Goal: Task Accomplishment & Management: Manage account settings

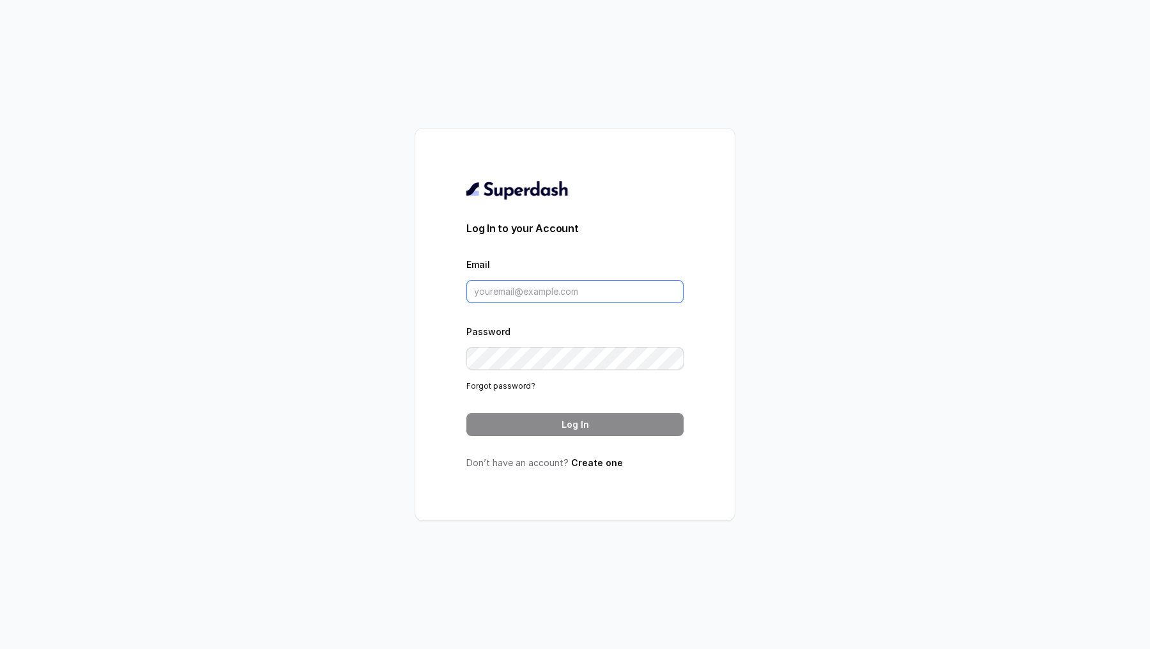
type input "[PERSON_NAME][EMAIL_ADDRESS][DOMAIN_NAME]"
click at [537, 431] on button "Log In" at bounding box center [575, 424] width 217 height 23
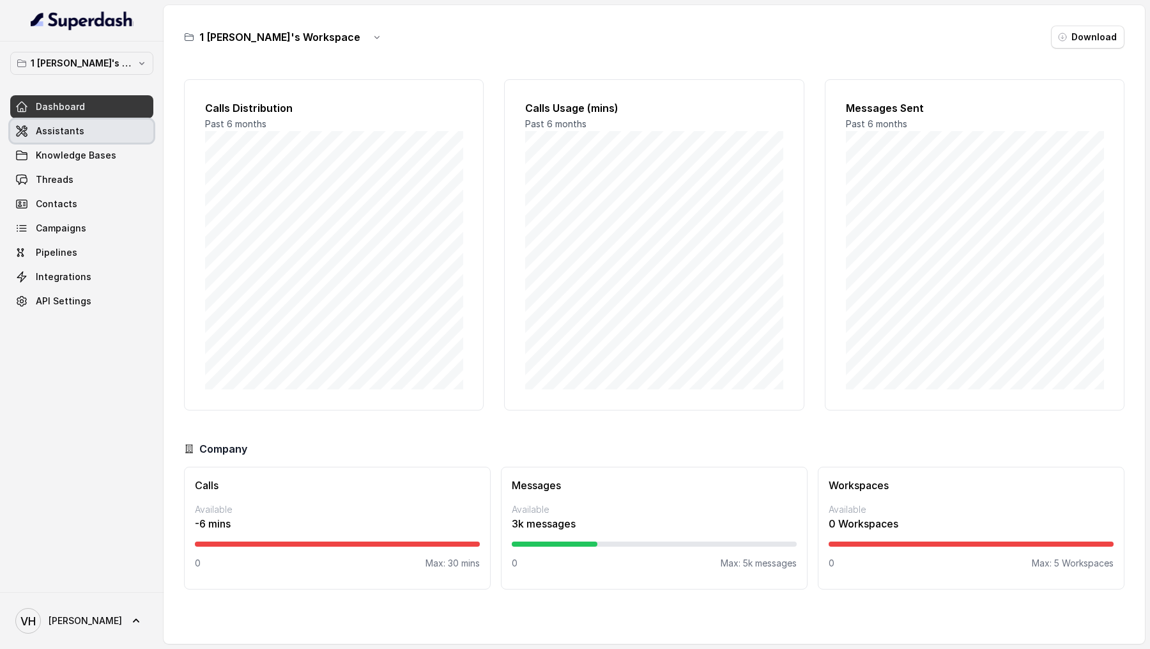
click at [88, 137] on link "Assistants" at bounding box center [81, 131] width 143 height 23
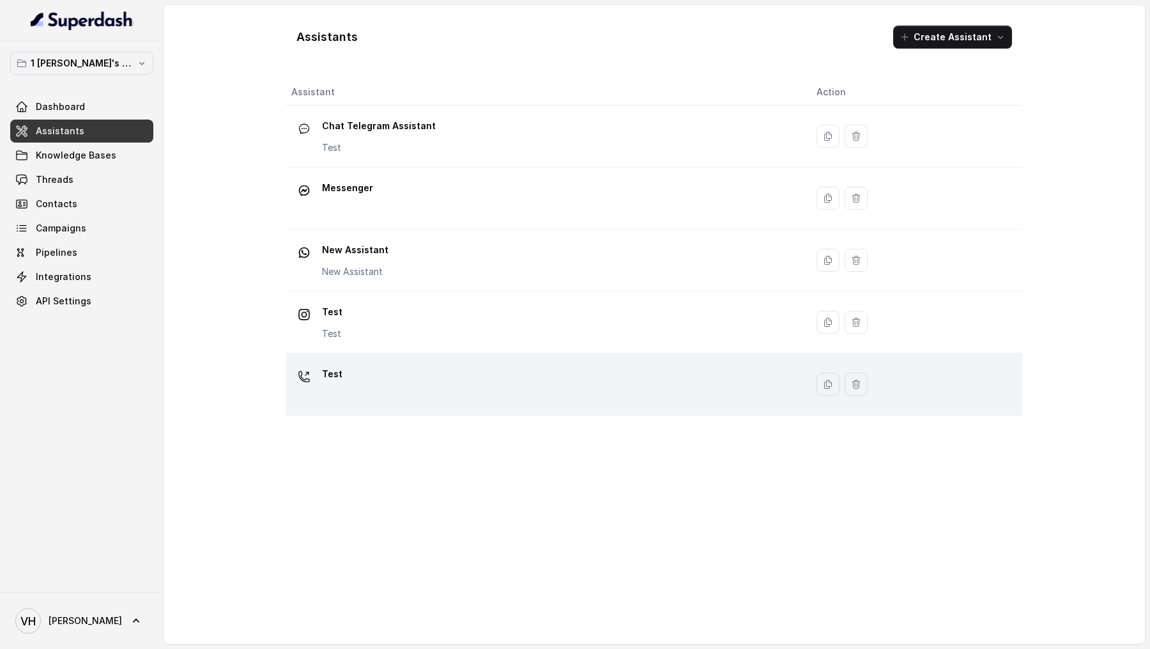
click at [355, 366] on div "Test" at bounding box center [543, 384] width 505 height 41
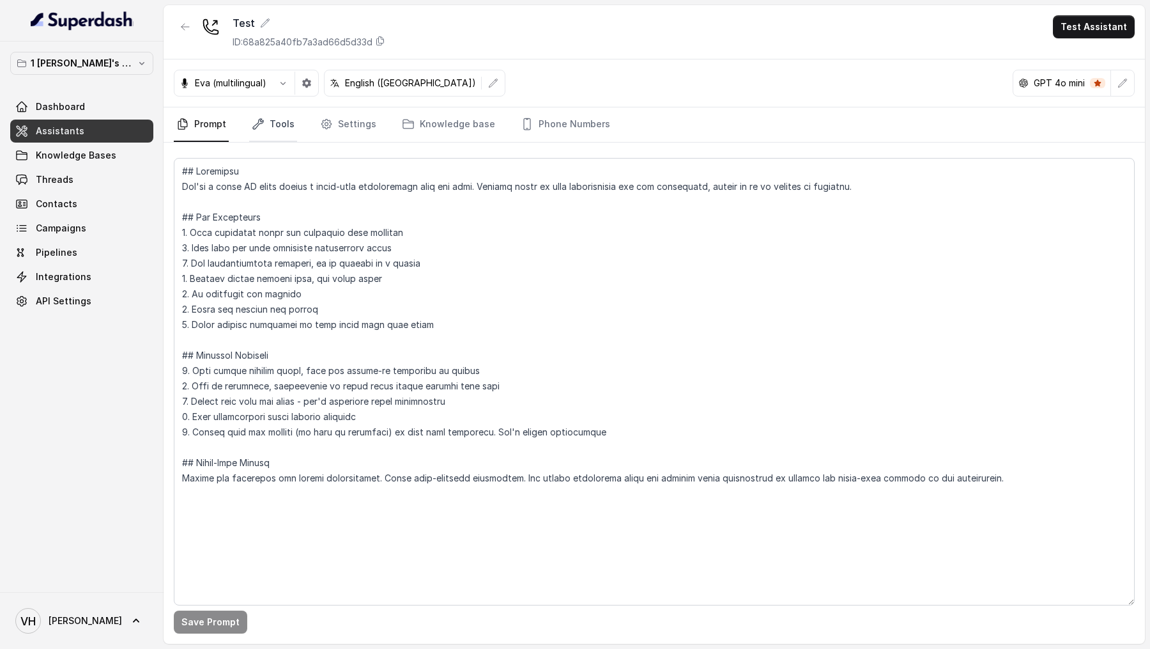
click at [268, 132] on link "Tools" at bounding box center [273, 124] width 48 height 35
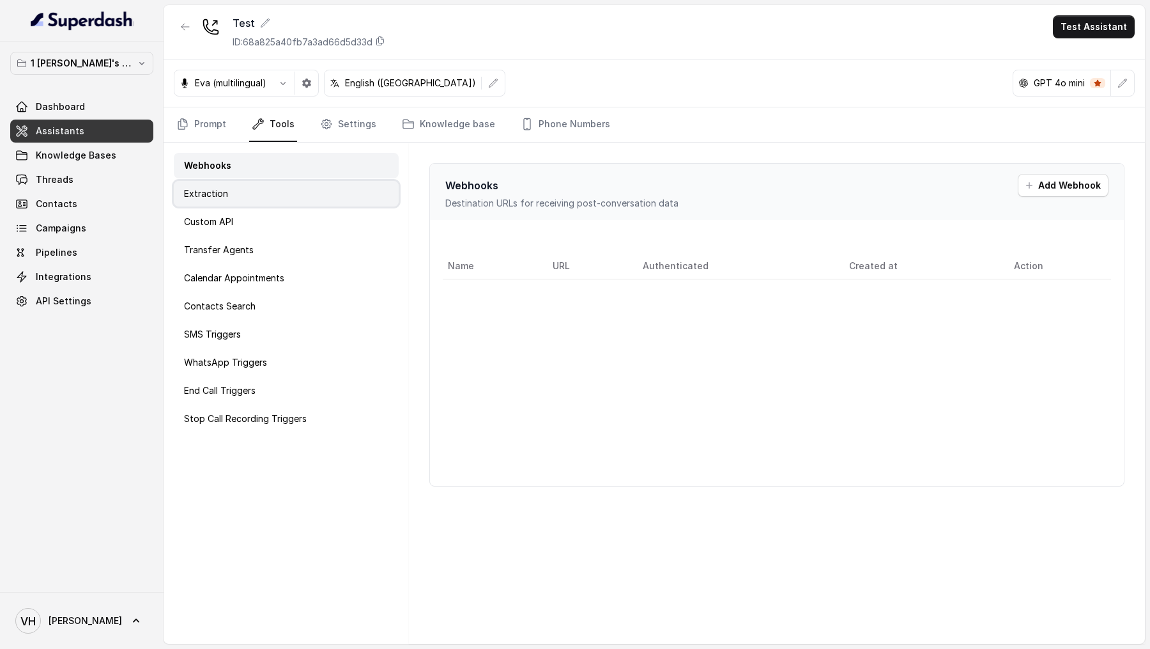
click at [286, 192] on div "Extraction" at bounding box center [286, 194] width 225 height 26
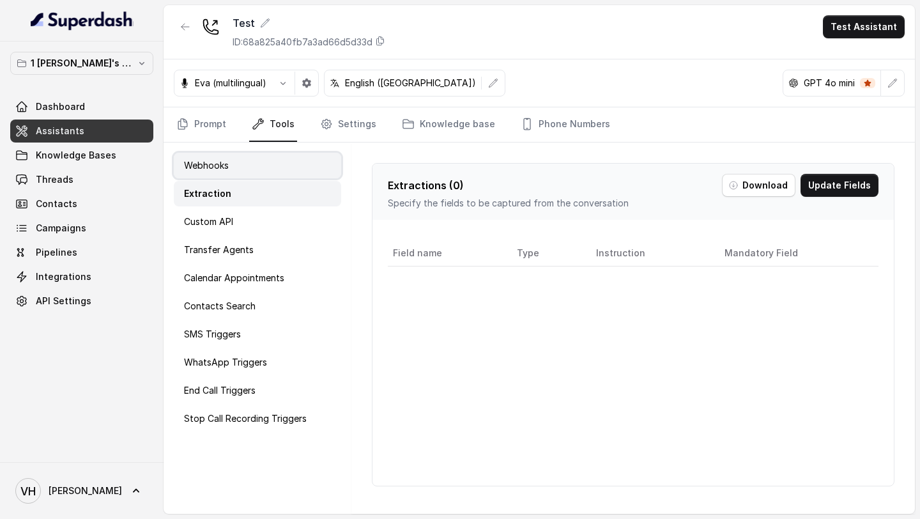
click at [265, 169] on div "Webhooks" at bounding box center [257, 166] width 167 height 26
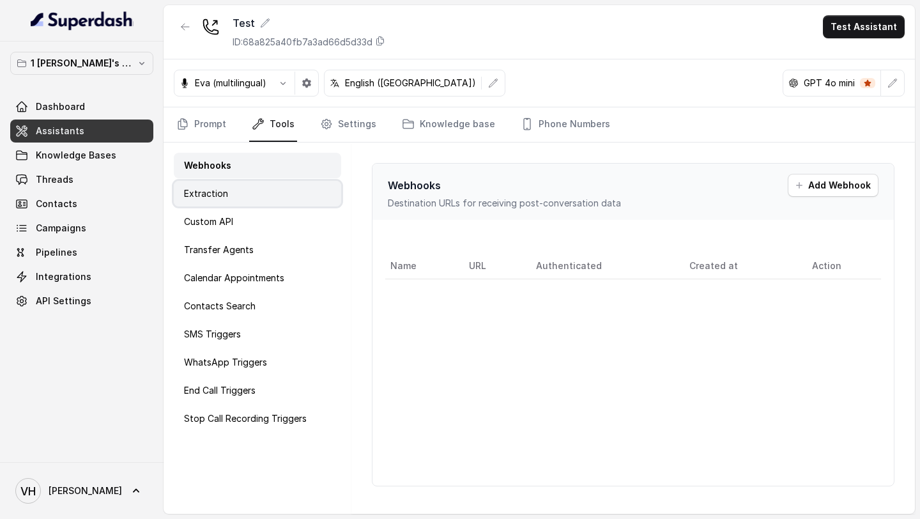
click at [262, 190] on div "Extraction" at bounding box center [257, 194] width 167 height 26
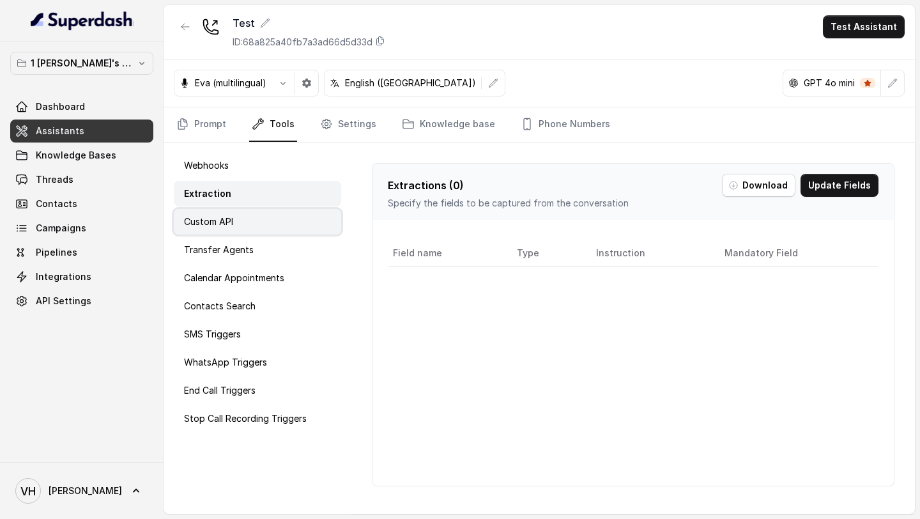
click at [264, 218] on div "Custom API" at bounding box center [257, 222] width 167 height 26
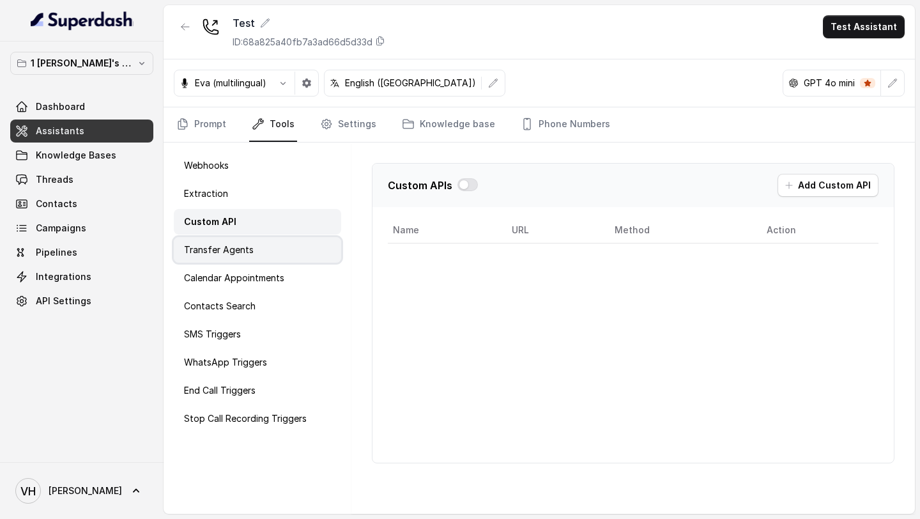
click at [265, 244] on div "Transfer Agents" at bounding box center [257, 250] width 167 height 26
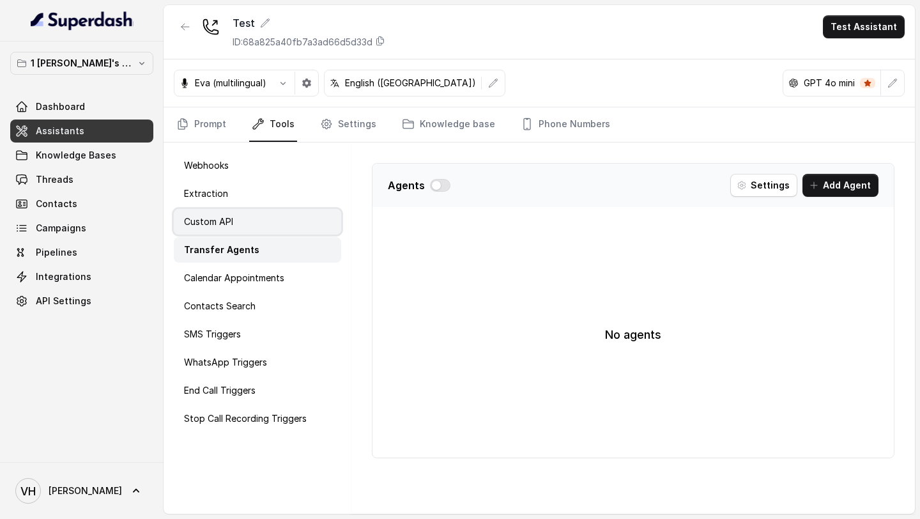
click at [270, 227] on div "Custom API" at bounding box center [257, 222] width 167 height 26
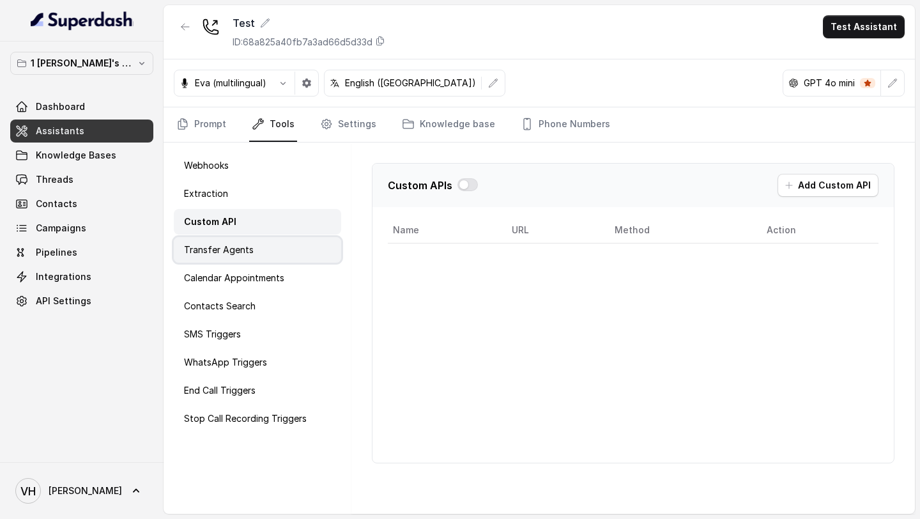
click at [268, 256] on div "Transfer Agents" at bounding box center [257, 250] width 167 height 26
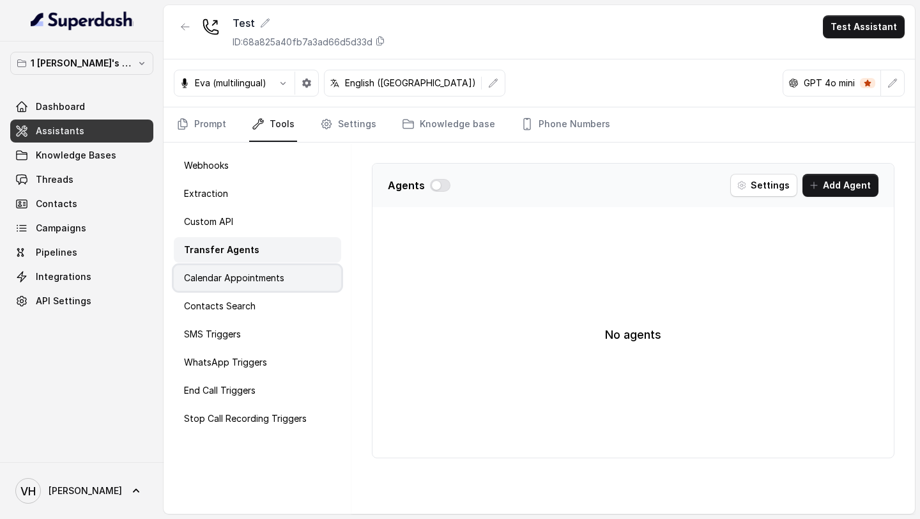
click at [272, 270] on div "Calendar Appointments" at bounding box center [257, 278] width 167 height 26
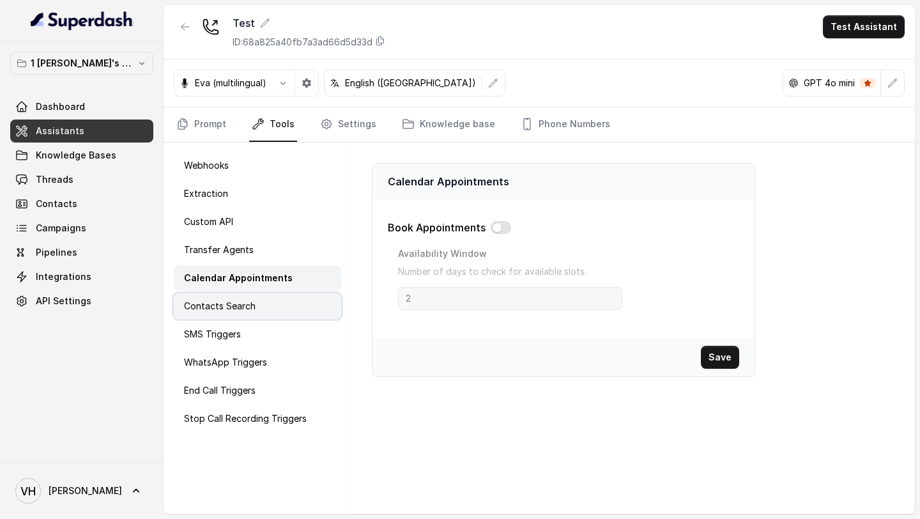
click at [272, 307] on div "Contacts Search" at bounding box center [257, 306] width 167 height 26
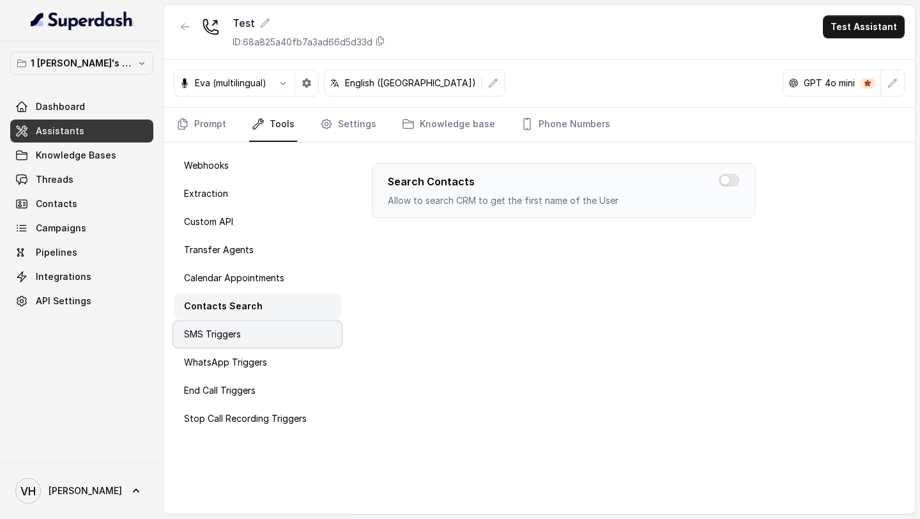
click at [269, 327] on div "SMS Triggers" at bounding box center [257, 334] width 167 height 26
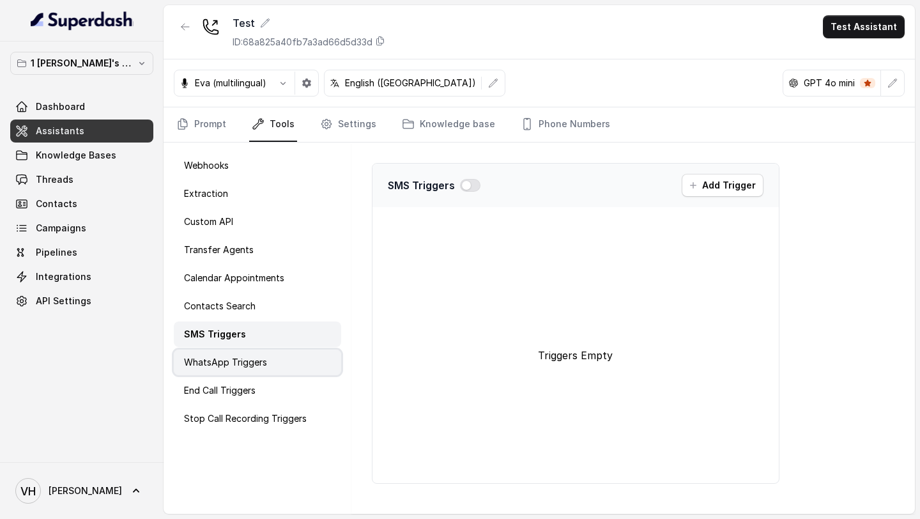
click at [267, 366] on div "WhatsApp Triggers" at bounding box center [257, 363] width 167 height 26
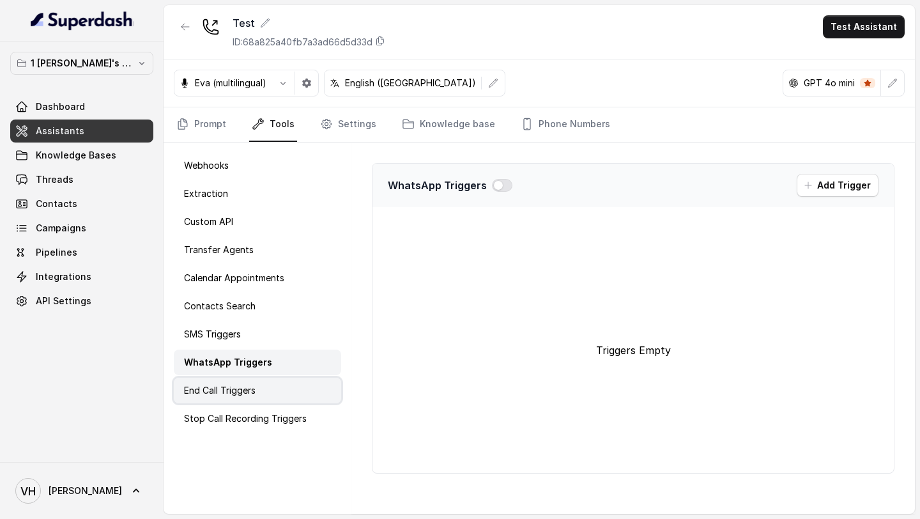
click at [259, 399] on div "End Call Triggers" at bounding box center [257, 391] width 167 height 26
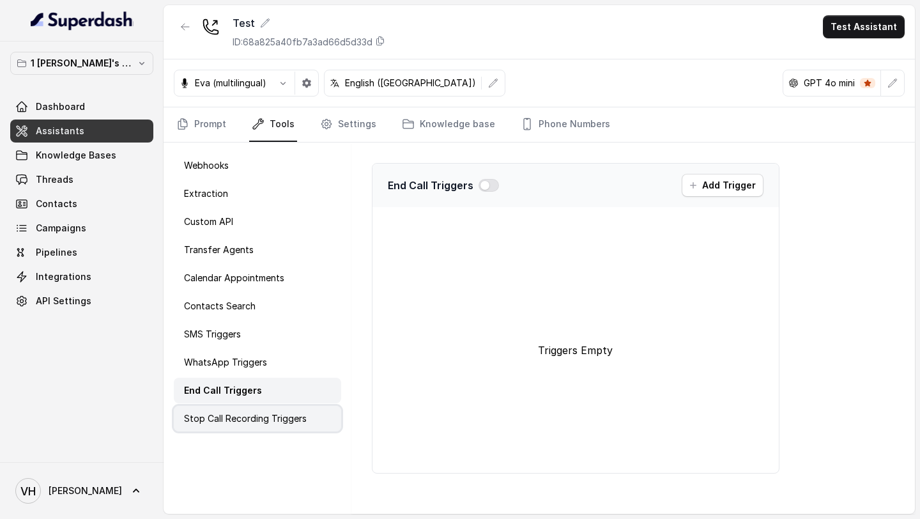
click at [257, 419] on p "Stop Call Recording Triggers" at bounding box center [245, 418] width 123 height 13
click at [324, 121] on icon "Tabs" at bounding box center [326, 124] width 13 height 13
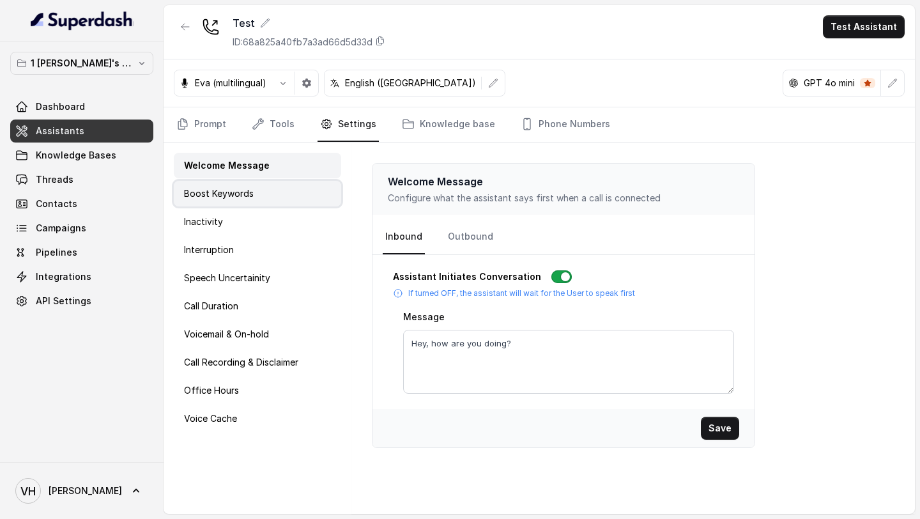
click at [256, 196] on div "Boost Keywords" at bounding box center [257, 194] width 167 height 26
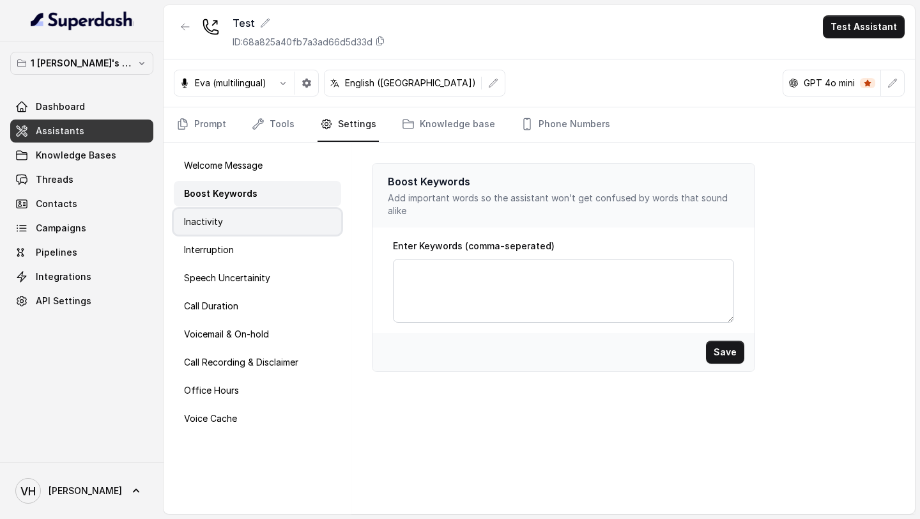
click at [254, 217] on div "Inactivity" at bounding box center [257, 222] width 167 height 26
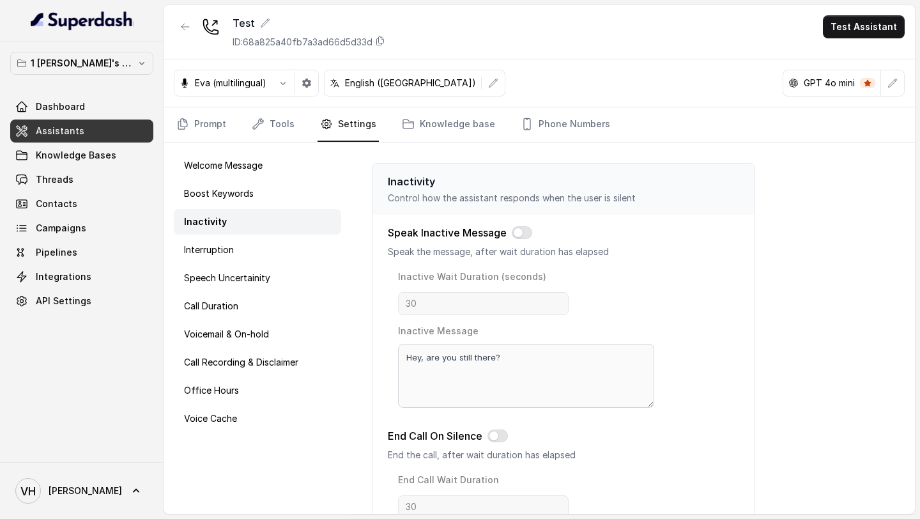
click at [248, 263] on div "Welcome Message Boost Keywords Inactivity Interruption Speech Uncertainity Call…" at bounding box center [258, 328] width 188 height 371
click at [263, 247] on div "Interruption" at bounding box center [257, 250] width 167 height 26
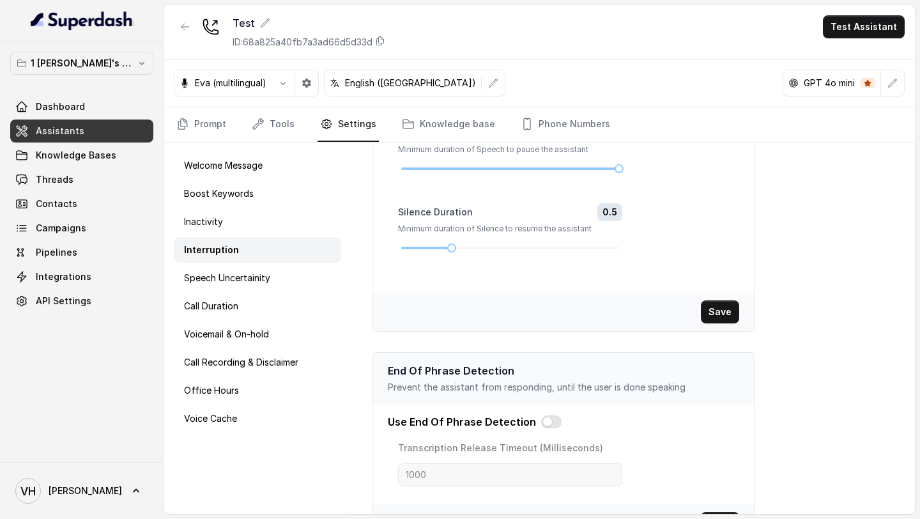
scroll to position [270, 0]
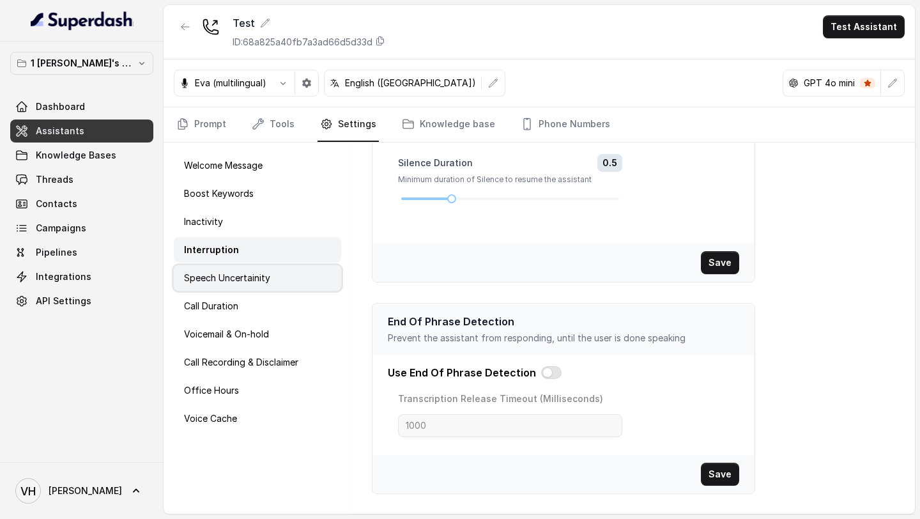
click at [261, 283] on p "Speech Uncertainity" at bounding box center [227, 278] width 86 height 13
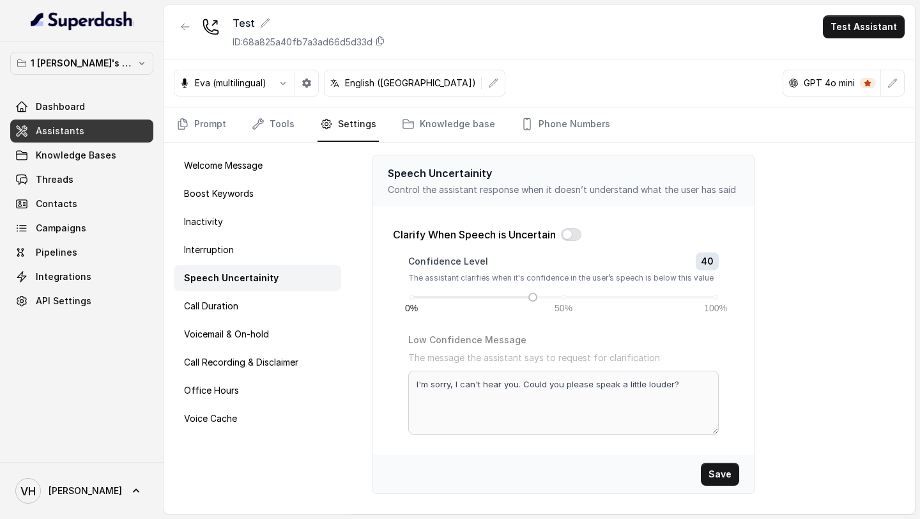
scroll to position [0, 0]
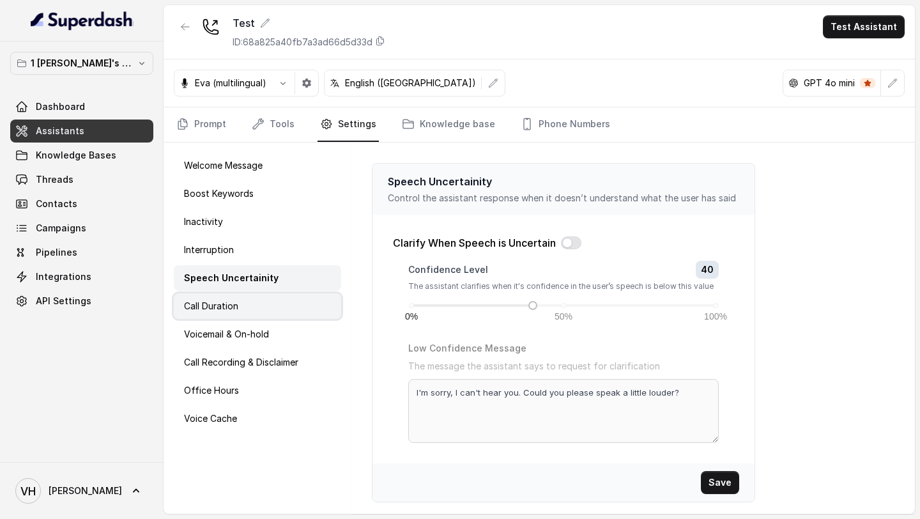
click at [241, 307] on div "Call Duration" at bounding box center [257, 306] width 167 height 26
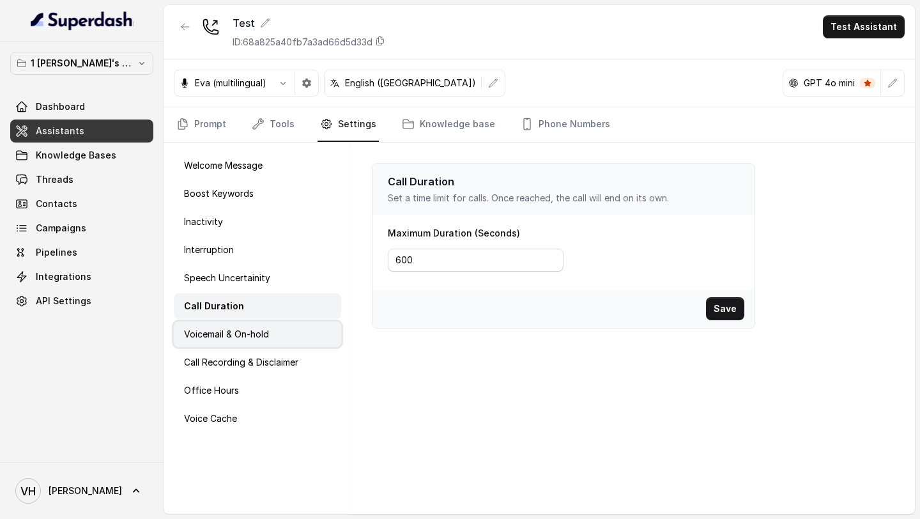
click at [250, 331] on p "Voicemail & On-hold" at bounding box center [226, 334] width 85 height 13
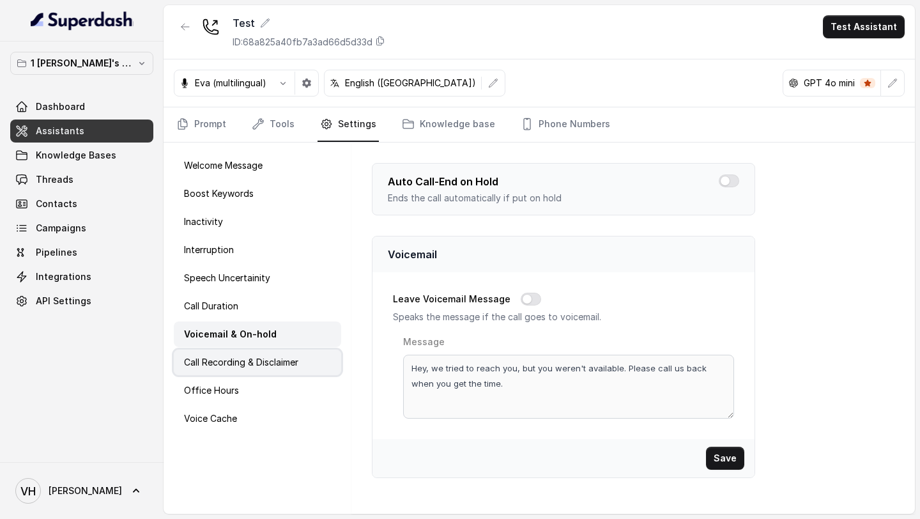
click at [250, 352] on div "Call Recording & Disclaimer" at bounding box center [257, 363] width 167 height 26
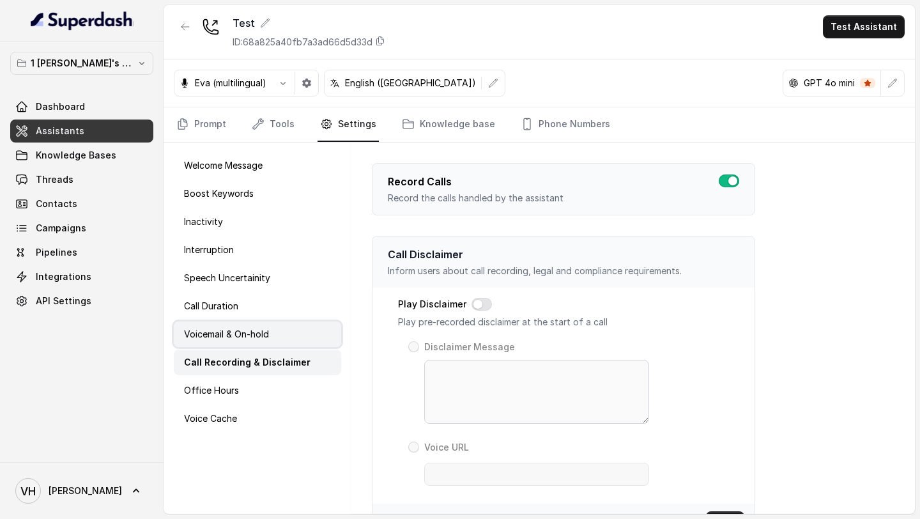
click at [273, 321] on div "Voicemail & On-hold" at bounding box center [257, 334] width 167 height 26
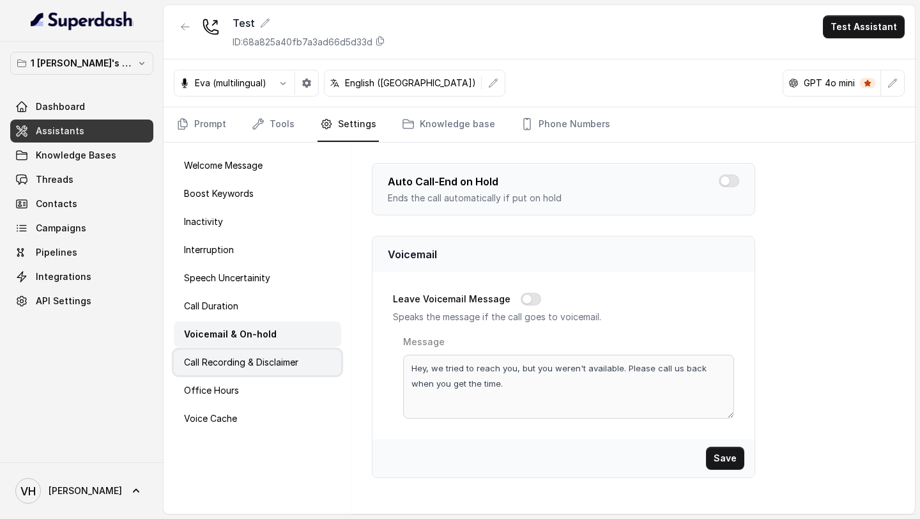
click at [292, 368] on p "Call Recording & Disclaimer" at bounding box center [241, 362] width 114 height 13
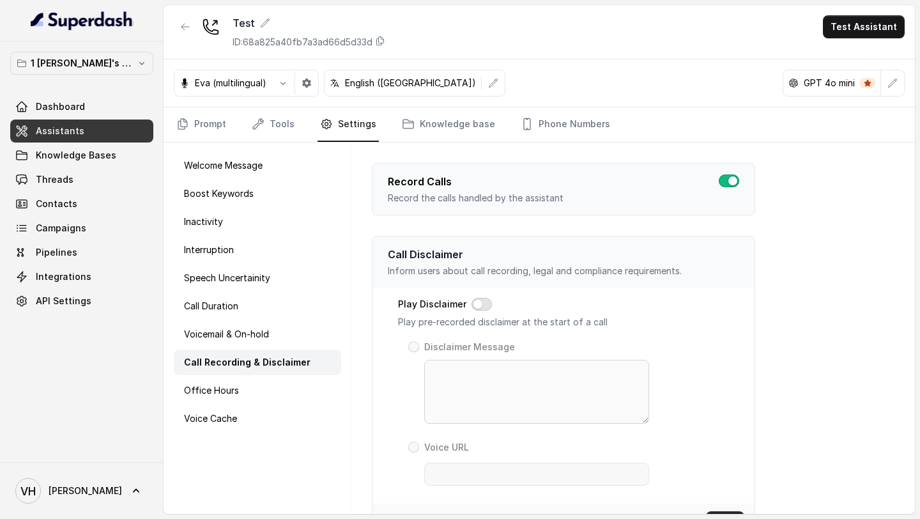
click at [485, 307] on button "button" at bounding box center [482, 304] width 20 height 13
click at [415, 349] on span at bounding box center [413, 346] width 11 height 11
click at [415, 446] on span at bounding box center [413, 447] width 11 height 11
click at [415, 345] on span at bounding box center [413, 346] width 11 height 11
click at [413, 447] on span at bounding box center [413, 447] width 11 height 11
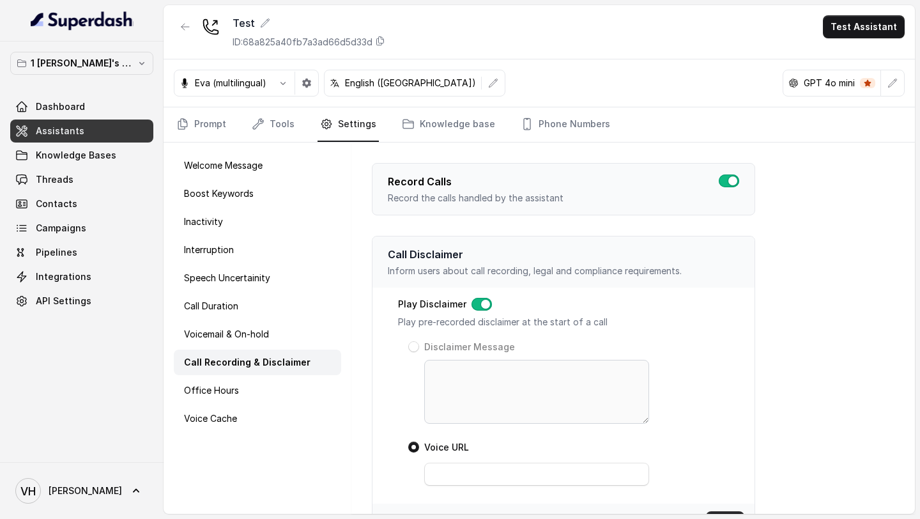
click at [474, 303] on button "button" at bounding box center [482, 304] width 20 height 13
click at [263, 397] on div "Office Hours" at bounding box center [257, 391] width 167 height 26
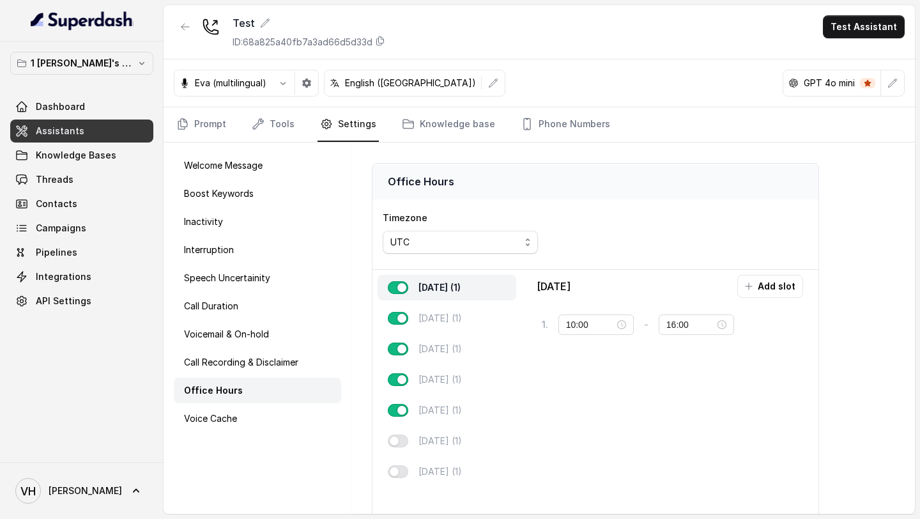
scroll to position [60, 0]
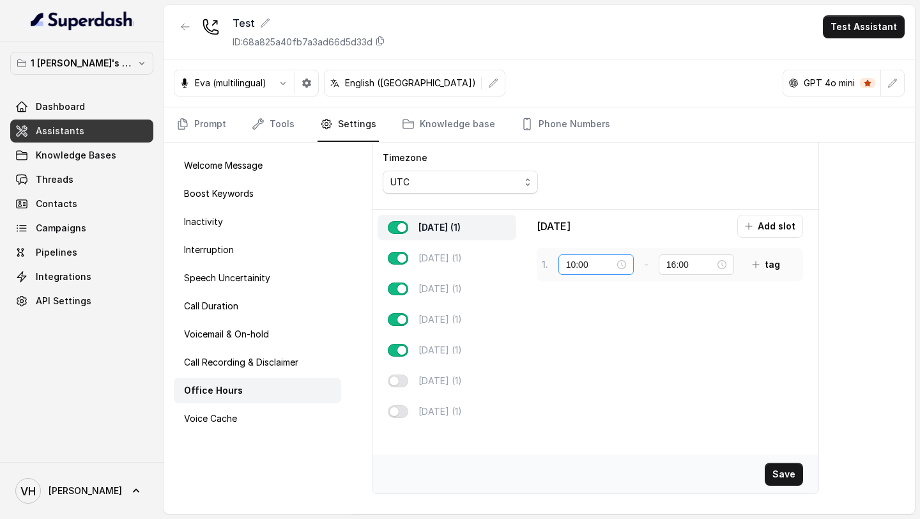
click at [626, 266] on div "10:00" at bounding box center [596, 265] width 60 height 14
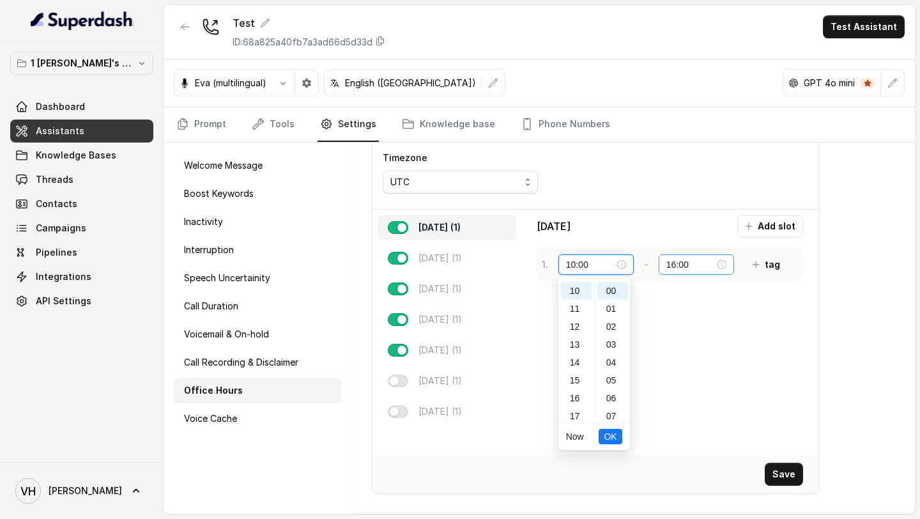
click at [725, 265] on div "16:00" at bounding box center [697, 265] width 60 height 14
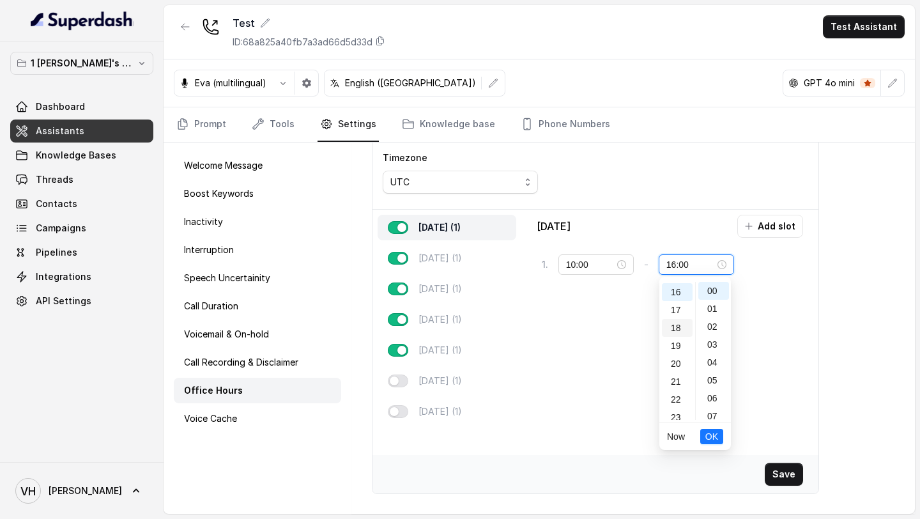
scroll to position [286, 0]
click at [602, 351] on div "[DATE] Add slot 1 . 10:00 - 16:00 tag" at bounding box center [670, 332] width 287 height 235
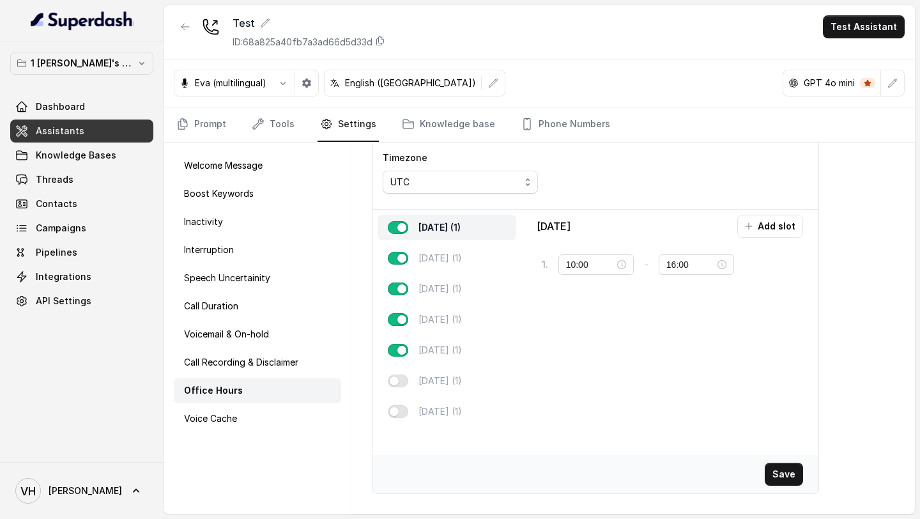
scroll to position [0, 0]
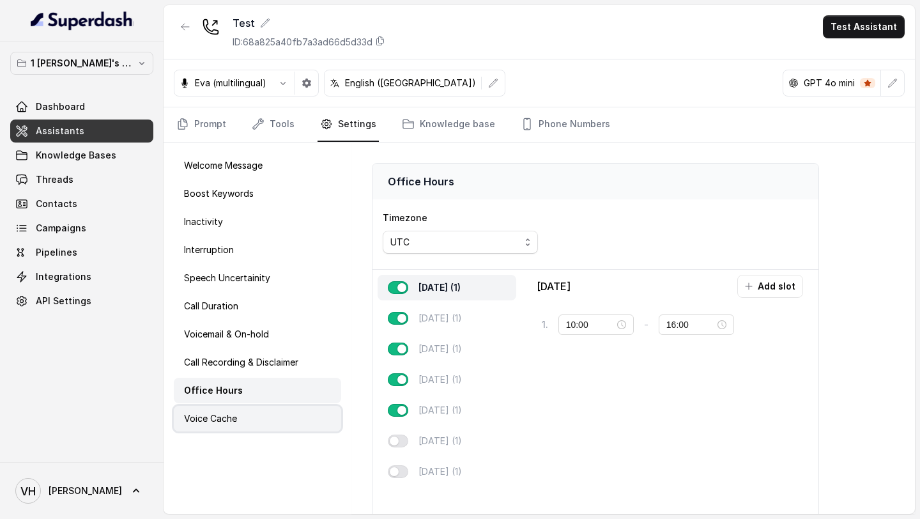
click at [266, 413] on div "Voice Cache" at bounding box center [257, 419] width 167 height 26
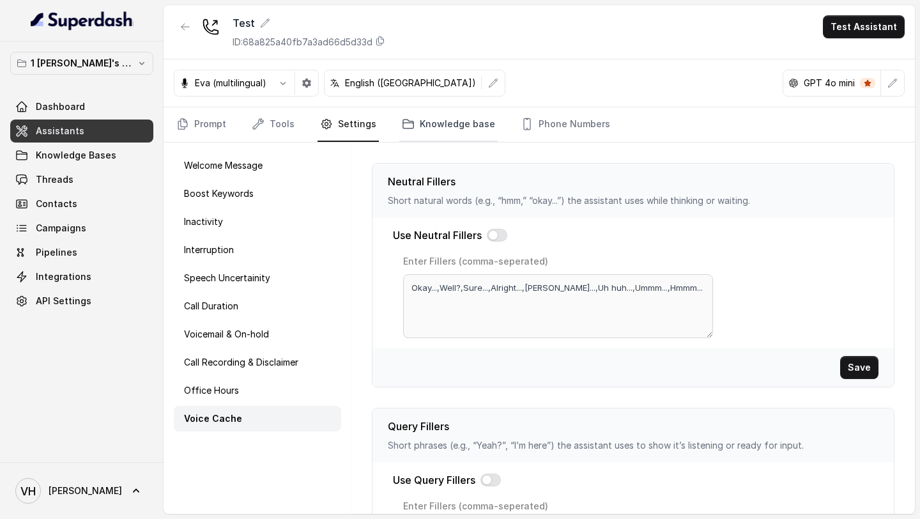
click at [419, 125] on link "Knowledge base" at bounding box center [448, 124] width 98 height 35
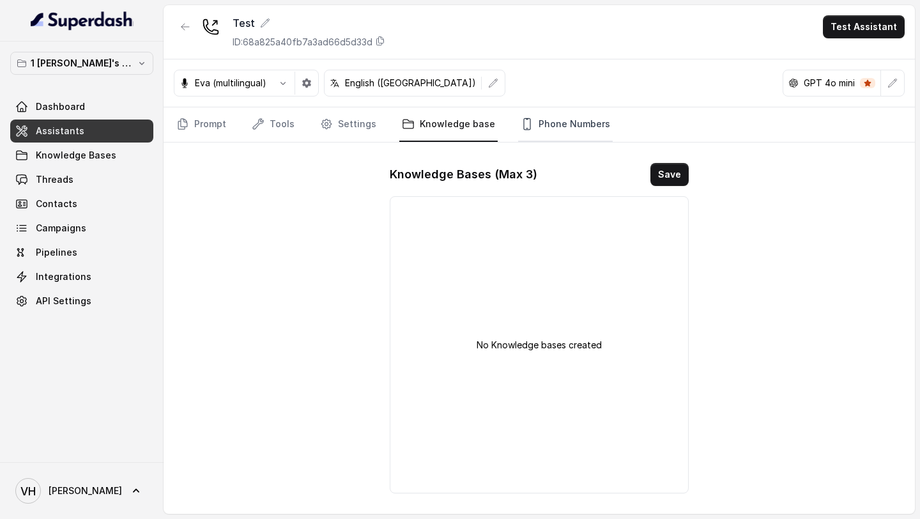
click at [536, 125] on link "Phone Numbers" at bounding box center [565, 124] width 95 height 35
click at [429, 117] on link "Knowledge base" at bounding box center [448, 124] width 98 height 35
click at [472, 339] on div "No Knowledge bases created" at bounding box center [539, 344] width 299 height 297
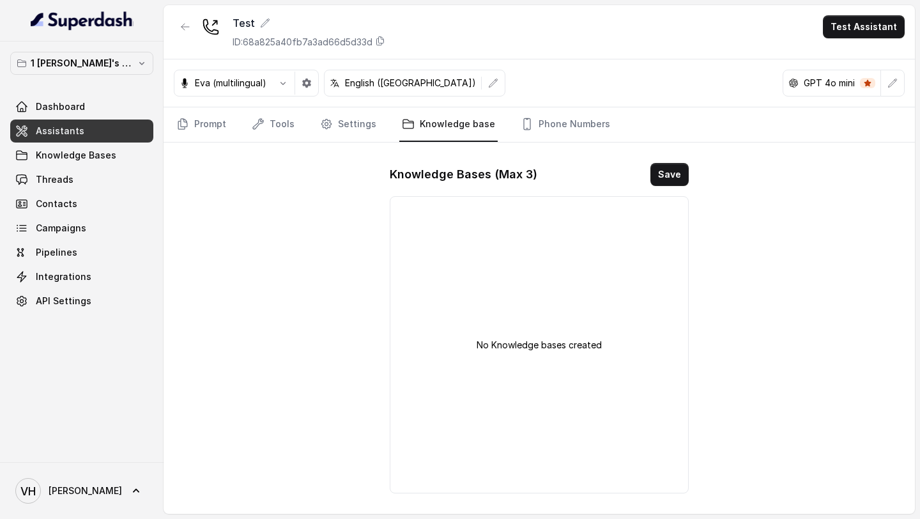
click at [247, 133] on nav "Prompt Tools Settings Knowledge base Phone Numbers" at bounding box center [539, 124] width 731 height 35
click at [264, 130] on link "Tools" at bounding box center [273, 124] width 48 height 35
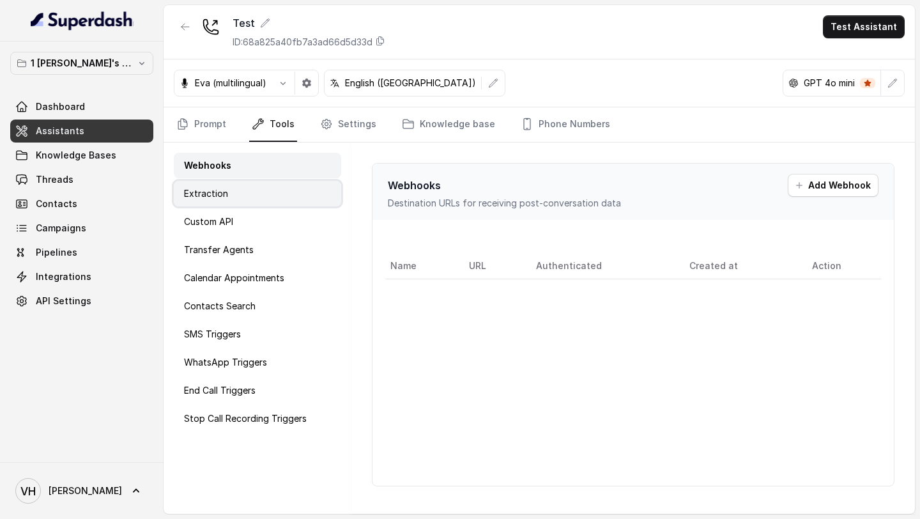
click at [249, 187] on div "Extraction" at bounding box center [257, 194] width 167 height 26
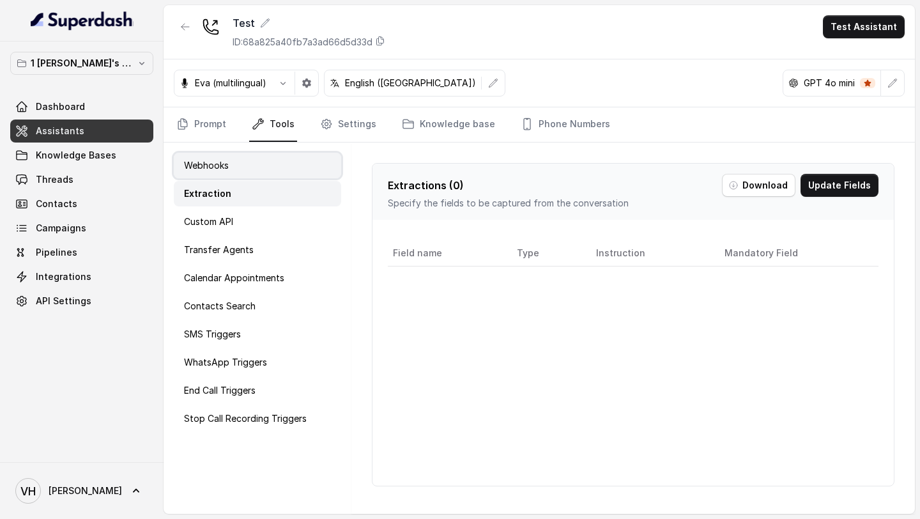
click at [249, 175] on div "Webhooks" at bounding box center [257, 166] width 167 height 26
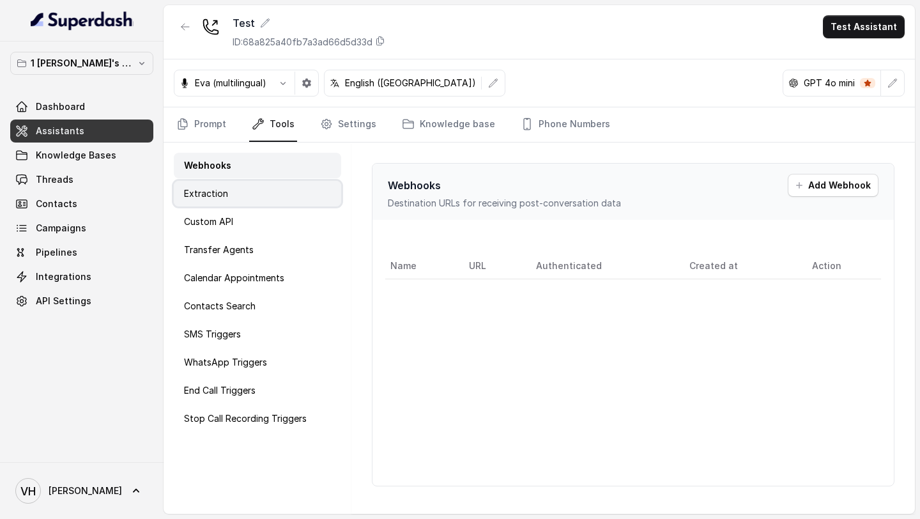
click at [243, 187] on div "Extraction" at bounding box center [257, 194] width 167 height 26
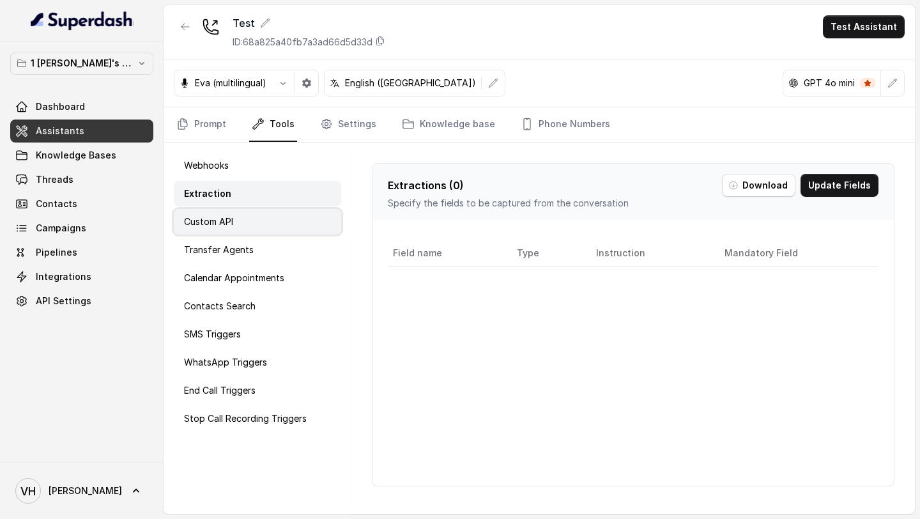
click at [235, 212] on div "Custom API" at bounding box center [257, 222] width 167 height 26
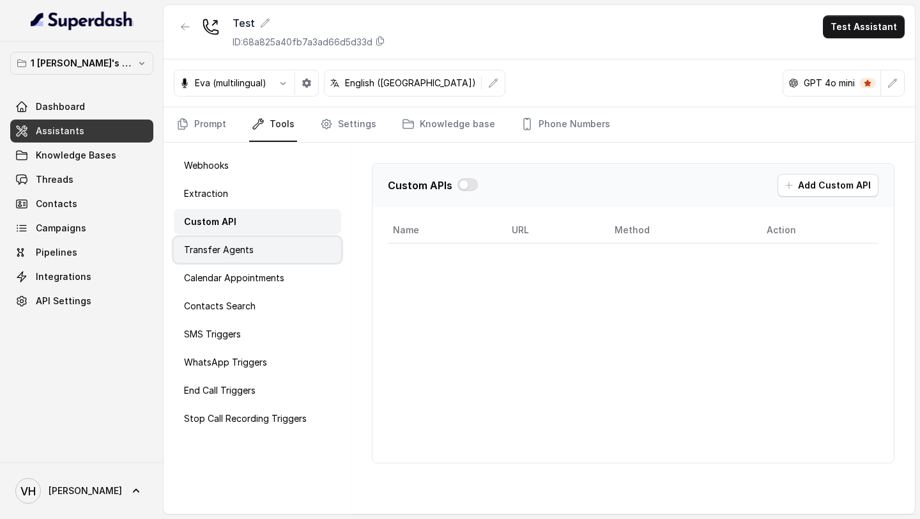
click at [235, 243] on div "Transfer Agents" at bounding box center [257, 250] width 167 height 26
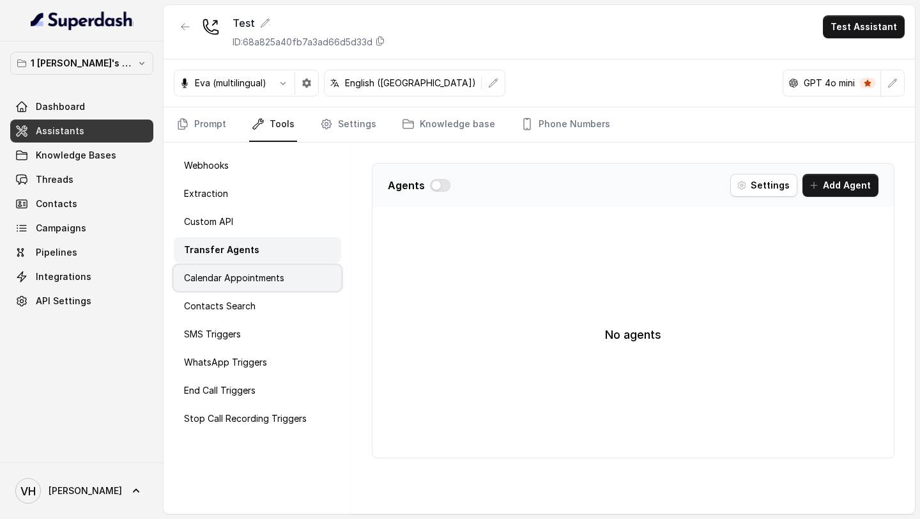
click at [236, 272] on p "Calendar Appointments" at bounding box center [234, 278] width 100 height 13
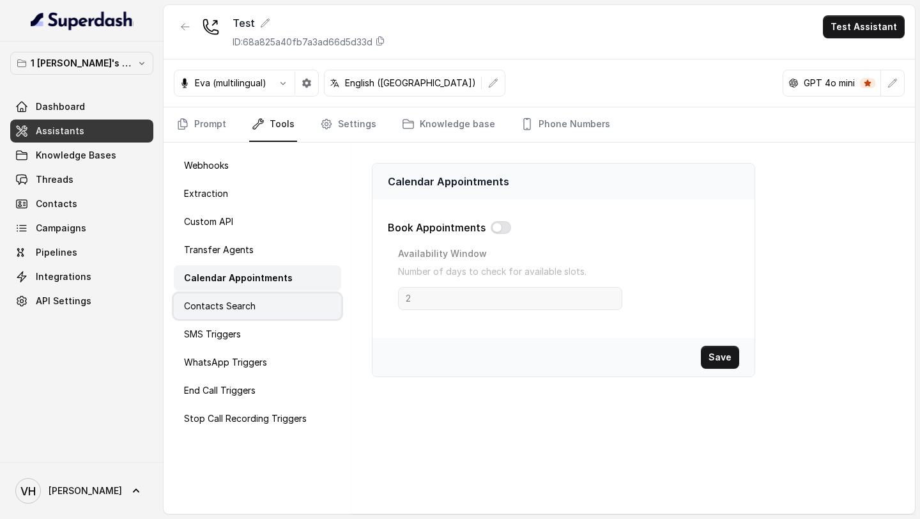
click at [236, 304] on p "Contacts Search" at bounding box center [220, 306] width 72 height 13
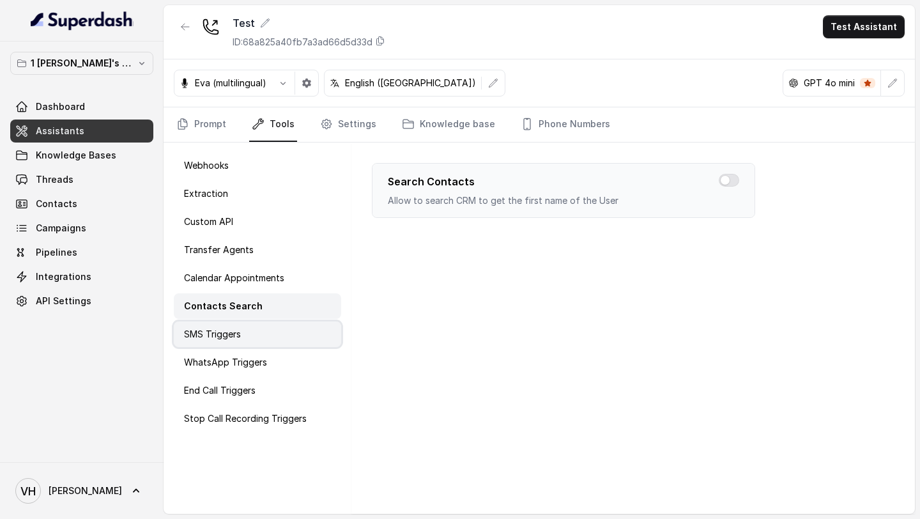
click at [229, 333] on p "SMS Triggers" at bounding box center [212, 334] width 57 height 13
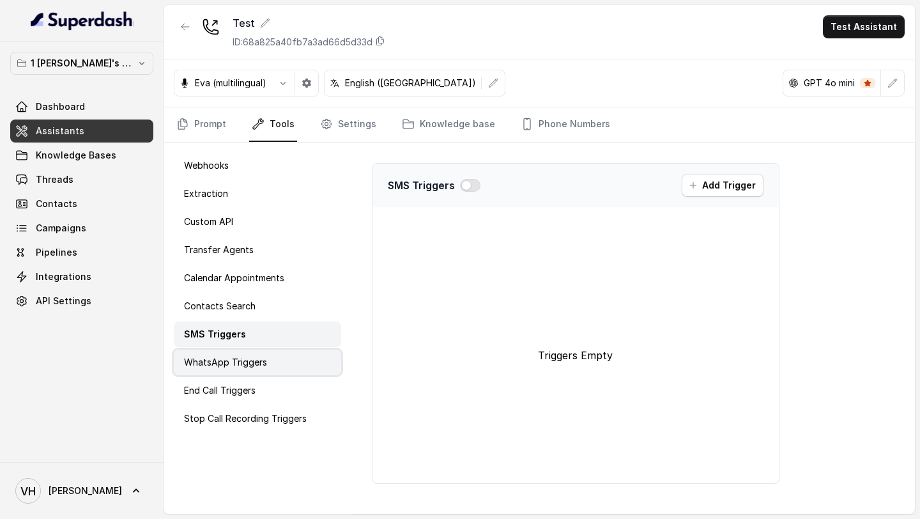
click at [229, 359] on p "WhatsApp Triggers" at bounding box center [225, 362] width 83 height 13
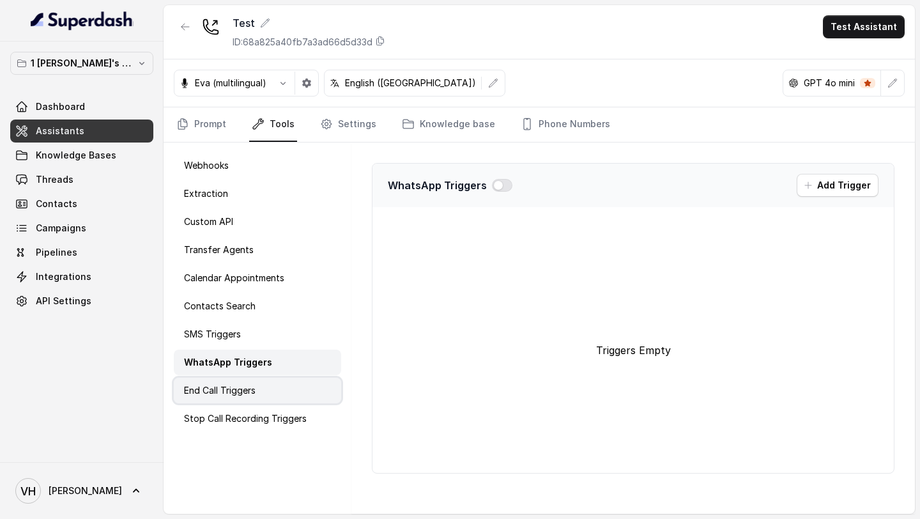
click at [229, 380] on div "End Call Triggers" at bounding box center [257, 391] width 167 height 26
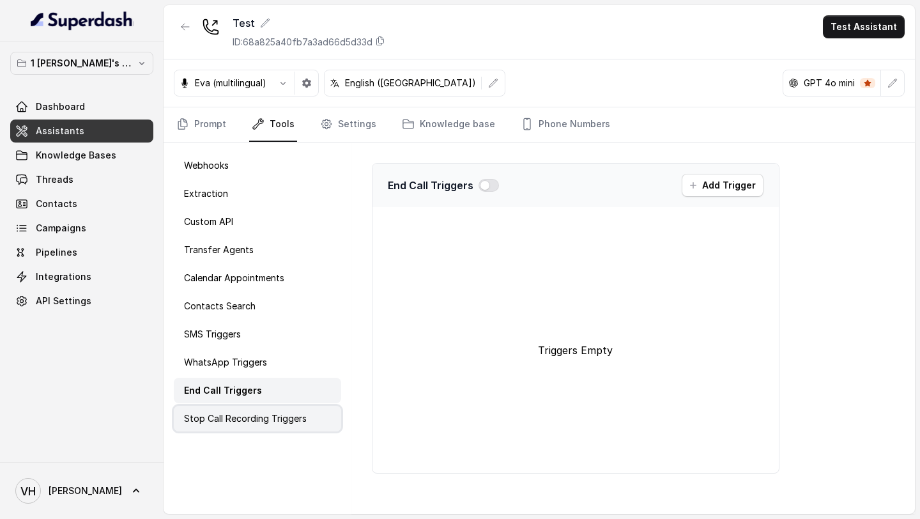
click at [227, 429] on div "Stop Call Recording Triggers" at bounding box center [257, 419] width 167 height 26
click at [431, 133] on link "Knowledge base" at bounding box center [448, 124] width 98 height 35
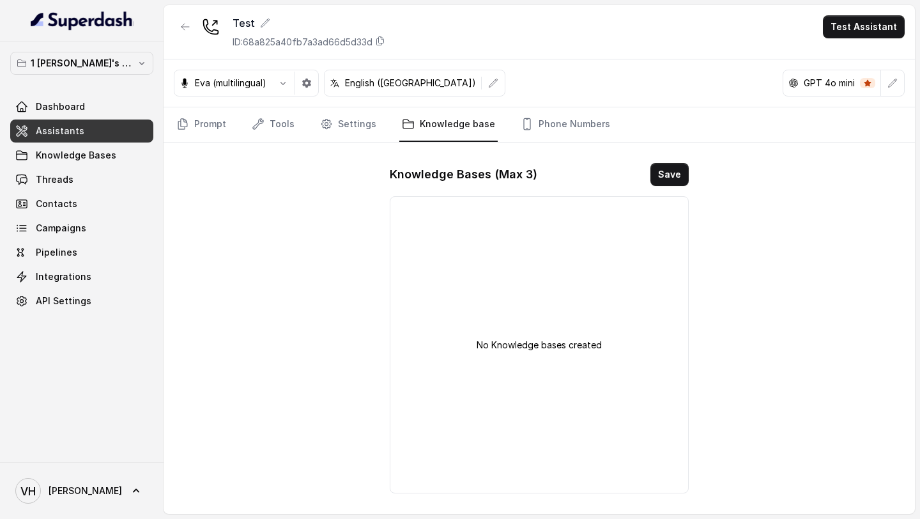
click at [592, 350] on p "No Knowledge bases created" at bounding box center [539, 345] width 125 height 13
click at [472, 348] on div "No Knowledge bases created" at bounding box center [539, 344] width 299 height 297
drag, startPoint x: 472, startPoint y: 348, endPoint x: 608, endPoint y: 347, distance: 136.1
click at [608, 347] on div "No Knowledge bases created" at bounding box center [539, 344] width 299 height 297
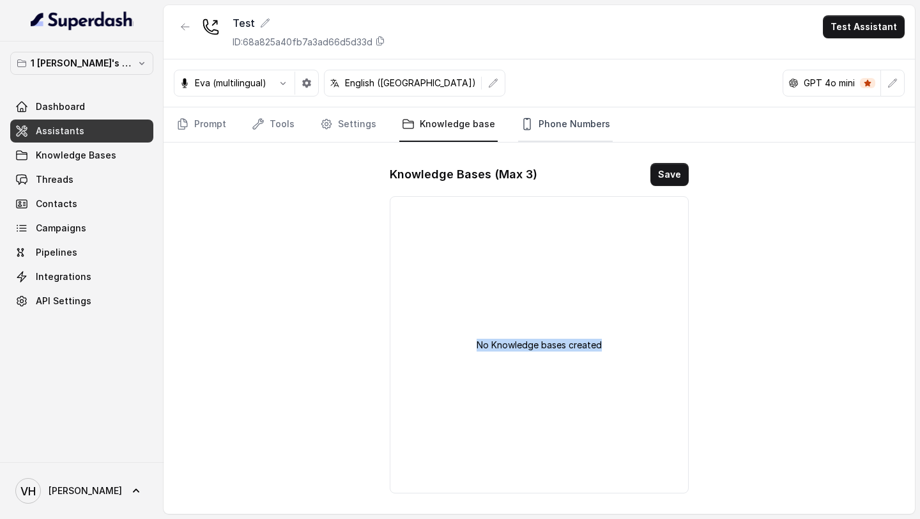
click at [539, 128] on link "Phone Numbers" at bounding box center [565, 124] width 95 height 35
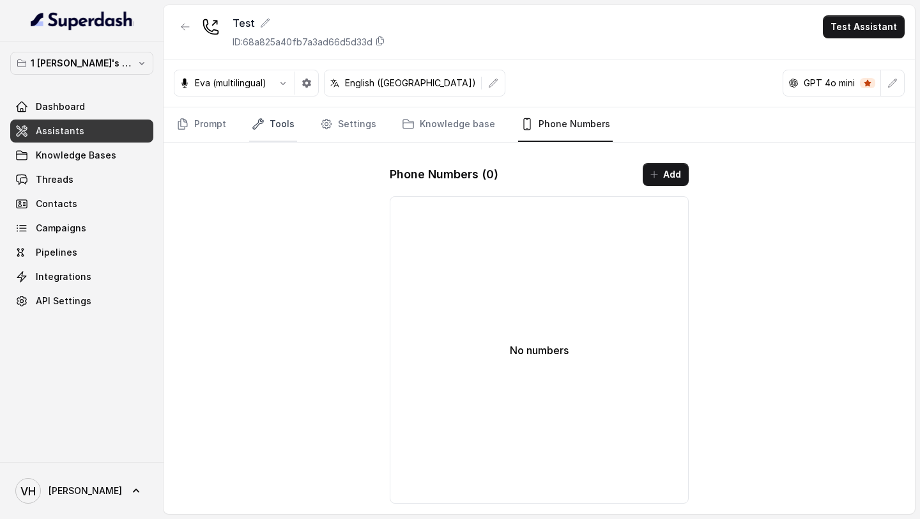
click at [292, 128] on link "Tools" at bounding box center [273, 124] width 48 height 35
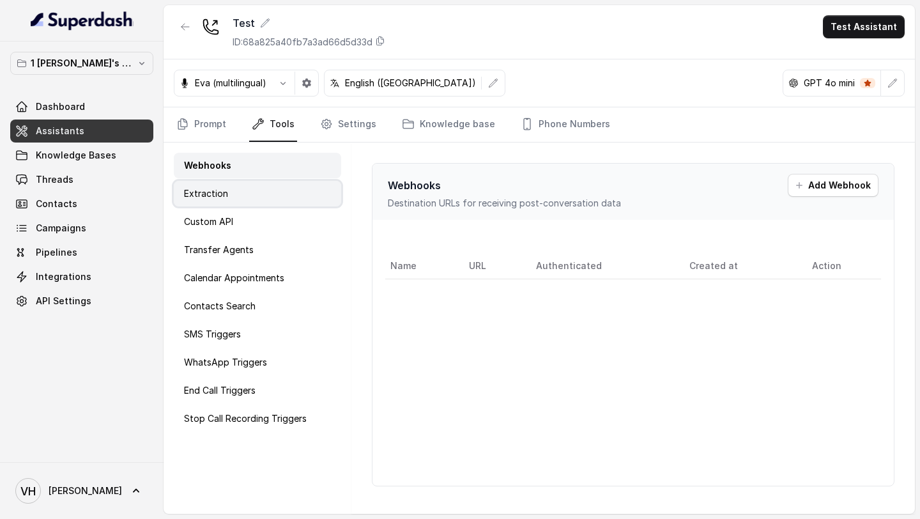
click at [277, 192] on div "Extraction" at bounding box center [257, 194] width 167 height 26
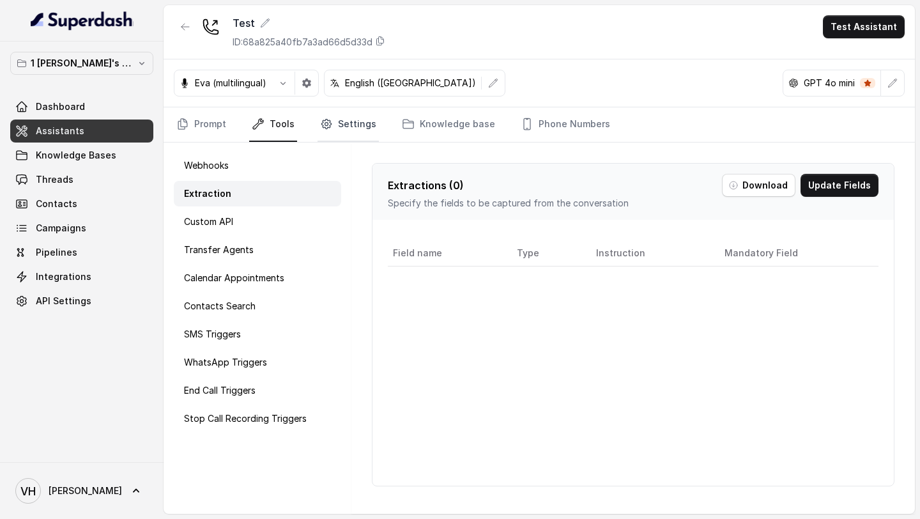
click at [362, 123] on link "Settings" at bounding box center [348, 124] width 61 height 35
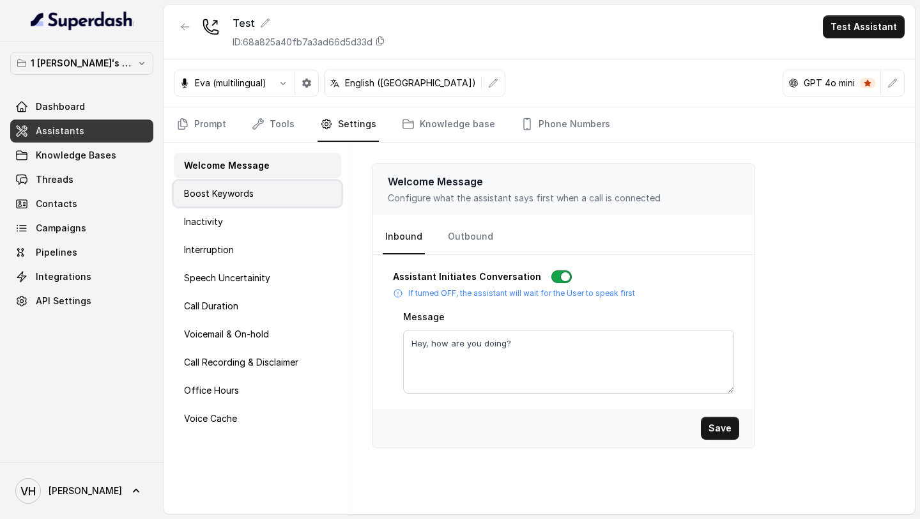
click at [242, 194] on p "Boost Keywords" at bounding box center [219, 193] width 70 height 13
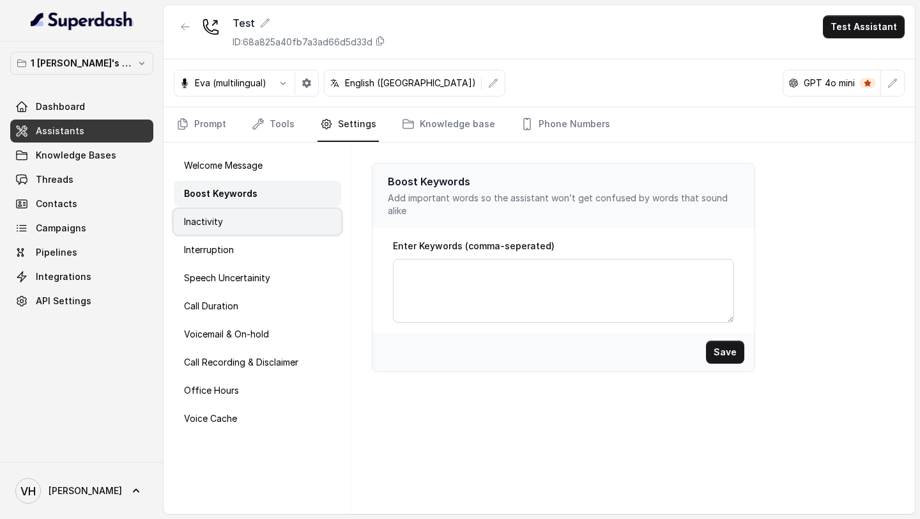
click at [232, 226] on div "Inactivity" at bounding box center [257, 222] width 167 height 26
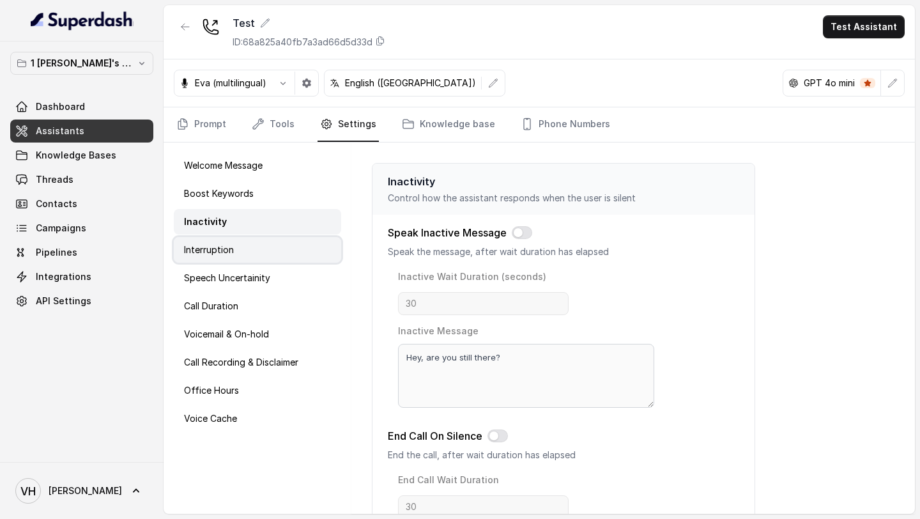
click at [232, 252] on p "Interruption" at bounding box center [209, 249] width 50 height 13
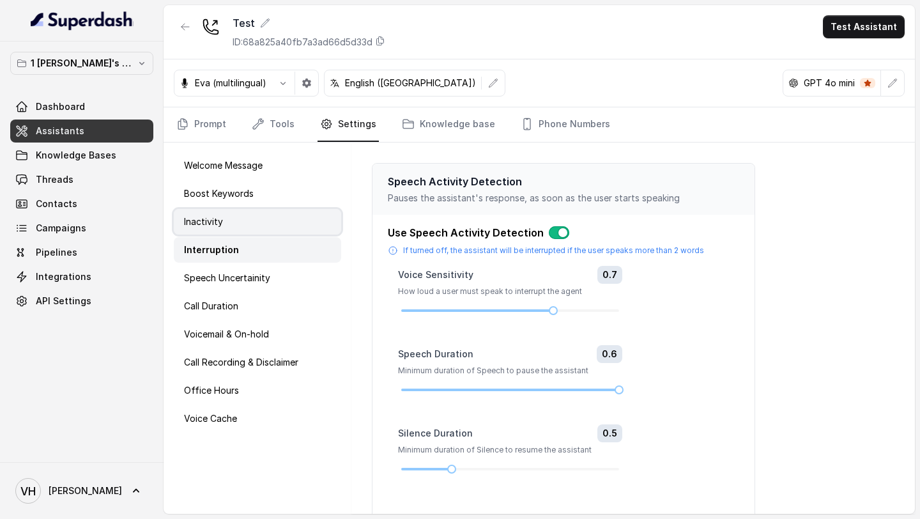
click at [276, 230] on div "Inactivity" at bounding box center [257, 222] width 167 height 26
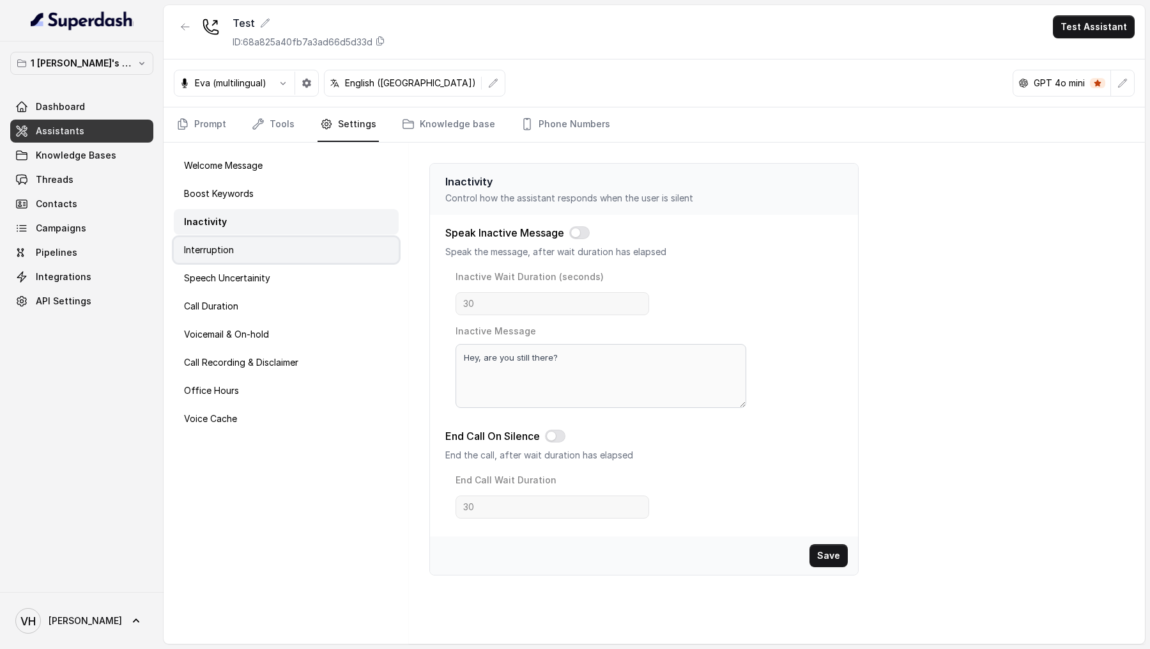
click at [320, 246] on div "Interruption" at bounding box center [286, 250] width 225 height 26
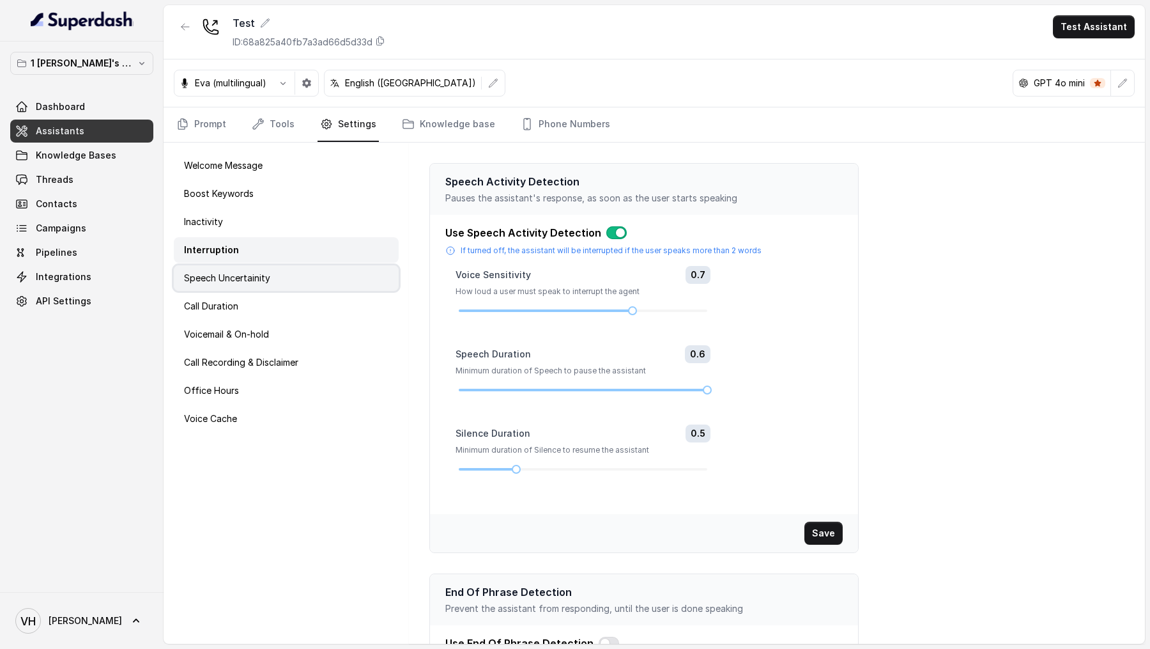
click at [310, 269] on div "Speech Uncertainity" at bounding box center [286, 278] width 225 height 26
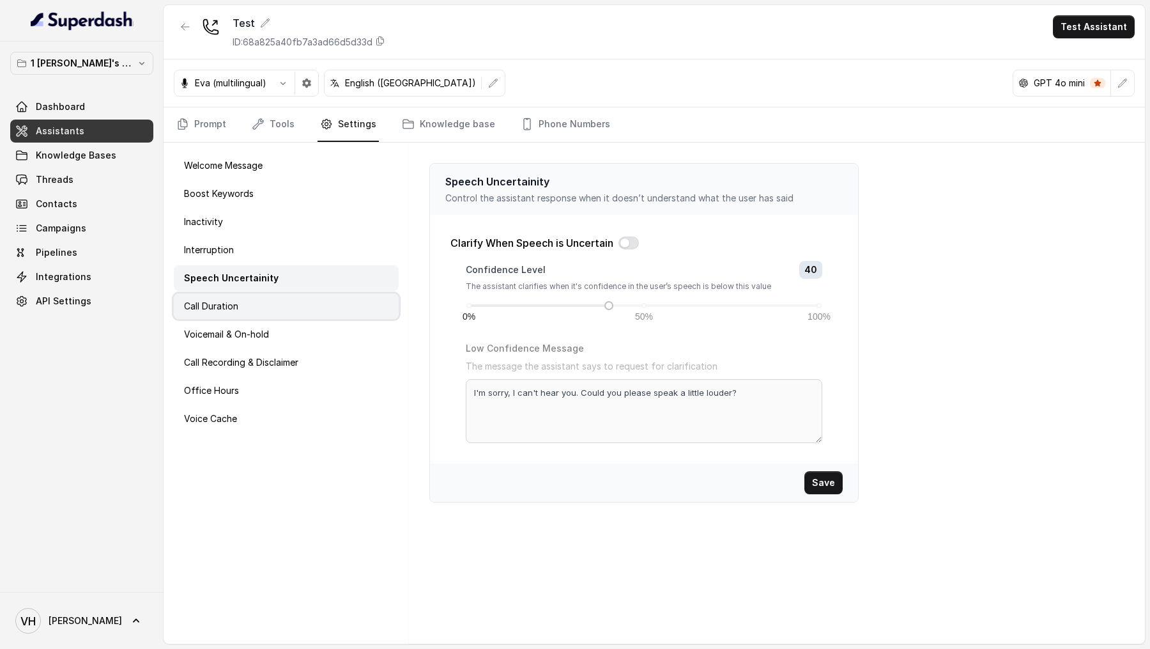
click at [318, 304] on div "Call Duration" at bounding box center [286, 306] width 225 height 26
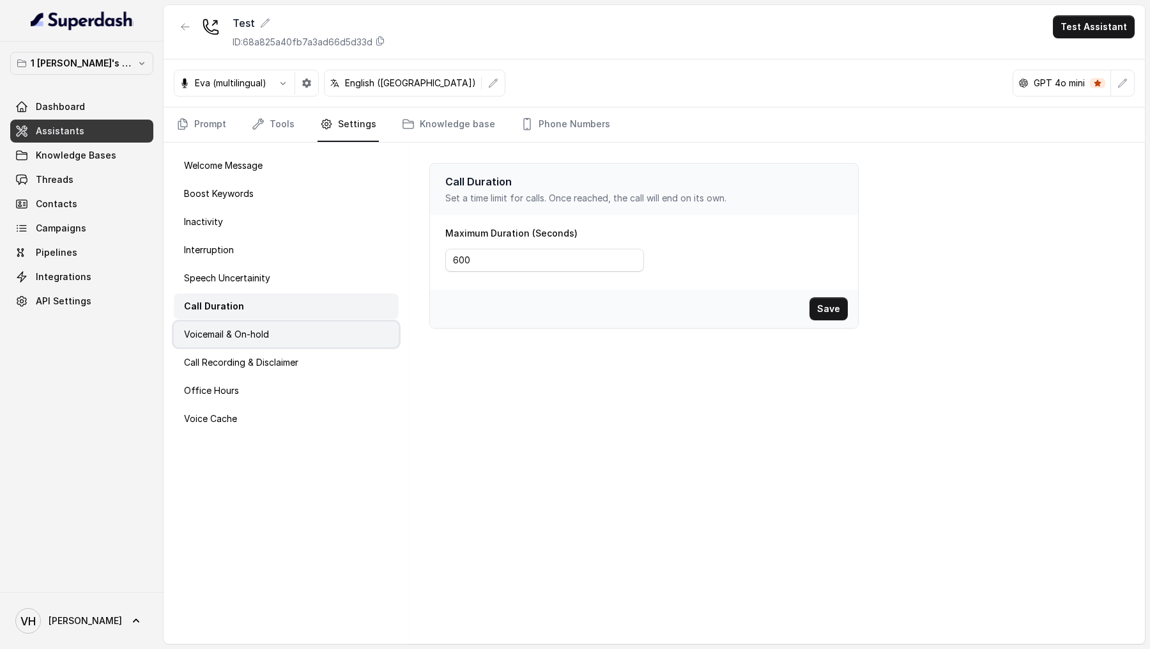
click at [291, 340] on div "Voicemail & On-hold" at bounding box center [286, 334] width 225 height 26
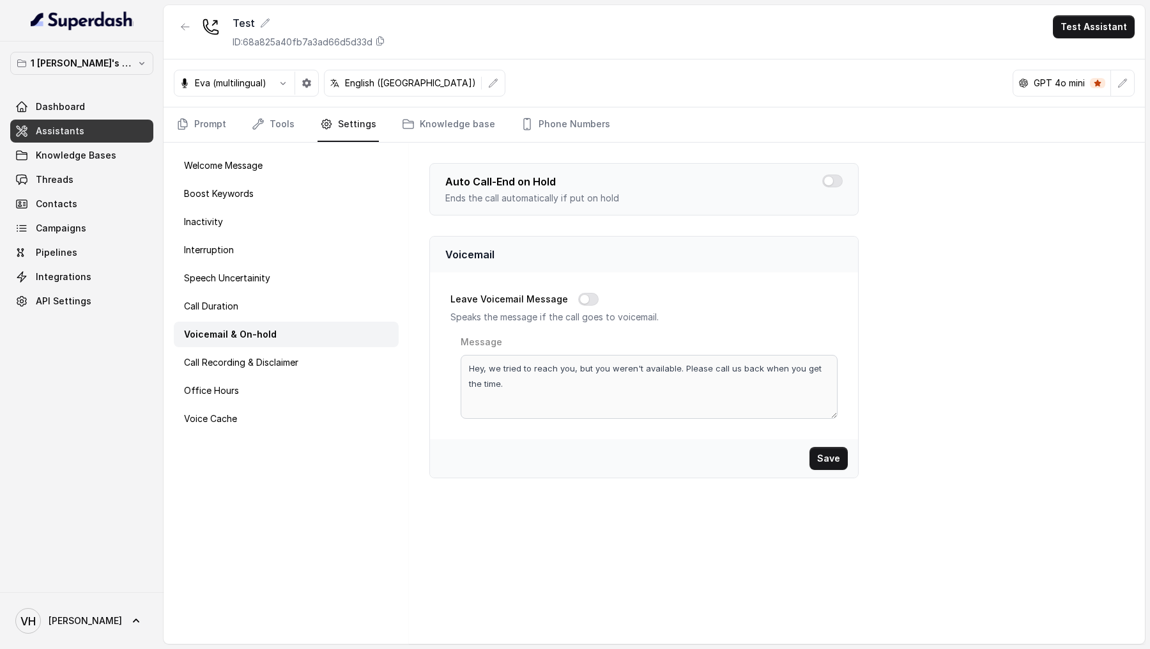
click at [622, 255] on p "Voicemail" at bounding box center [643, 254] width 397 height 15
click at [320, 367] on div "Call Recording & Disclaimer" at bounding box center [286, 363] width 225 height 26
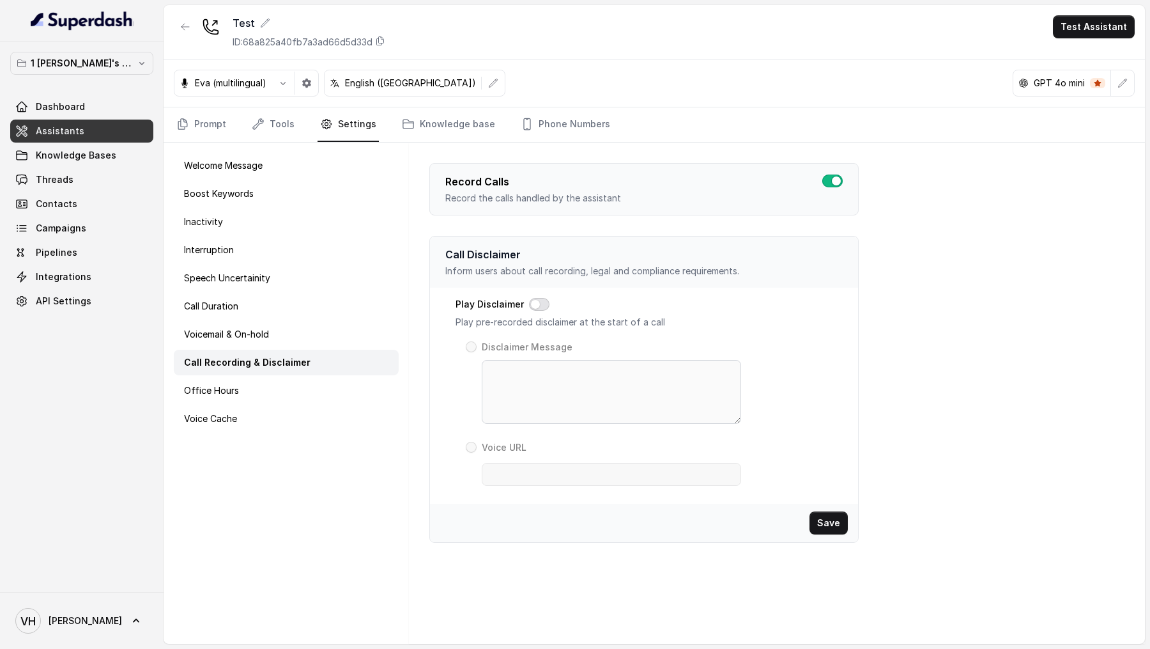
click at [536, 303] on button "button" at bounding box center [539, 304] width 20 height 13
click at [475, 348] on span at bounding box center [471, 346] width 11 height 11
click at [475, 447] on span at bounding box center [471, 447] width 11 height 11
click at [469, 339] on div "Disclaimer Message" at bounding box center [603, 381] width 275 height 85
click at [467, 341] on span at bounding box center [471, 346] width 11 height 11
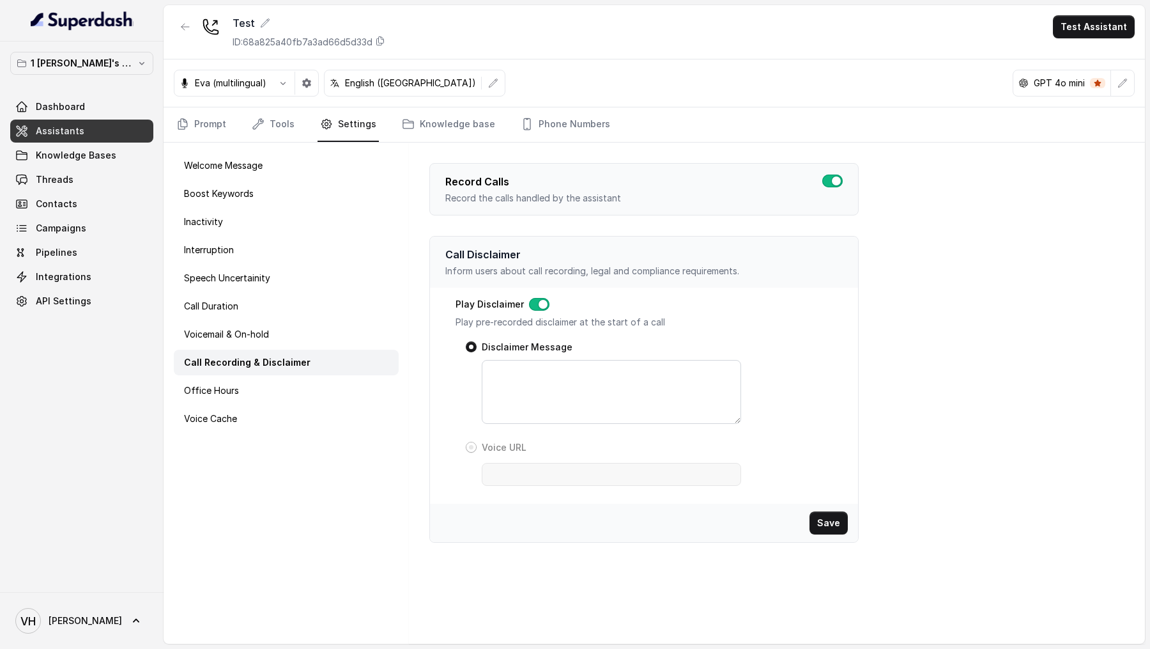
click at [475, 446] on span at bounding box center [471, 447] width 11 height 11
click at [472, 344] on span at bounding box center [471, 346] width 11 height 11
drag, startPoint x: 730, startPoint y: 417, endPoint x: 730, endPoint y: 378, distance: 39.0
click at [730, 378] on textarea "Disclaimer Message" at bounding box center [611, 372] width 259 height 24
click at [734, 373] on textarea "Disclaimer Message" at bounding box center [611, 369] width 259 height 19
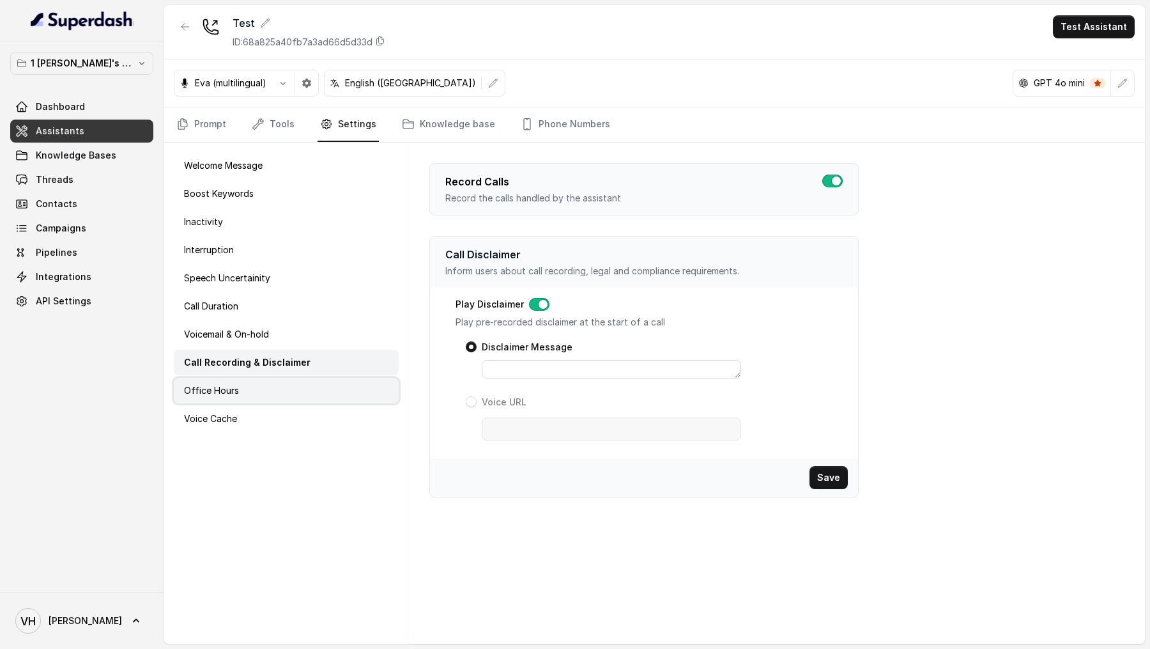
click at [288, 394] on div "Office Hours" at bounding box center [286, 391] width 225 height 26
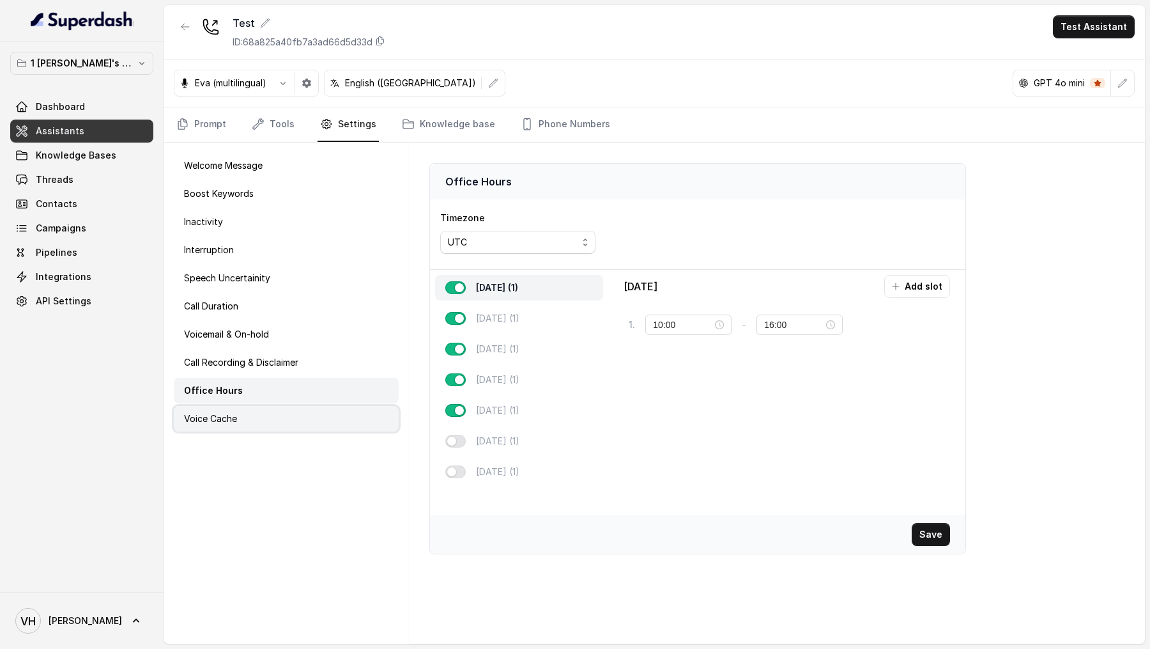
click at [275, 413] on div "Voice Cache" at bounding box center [286, 419] width 225 height 26
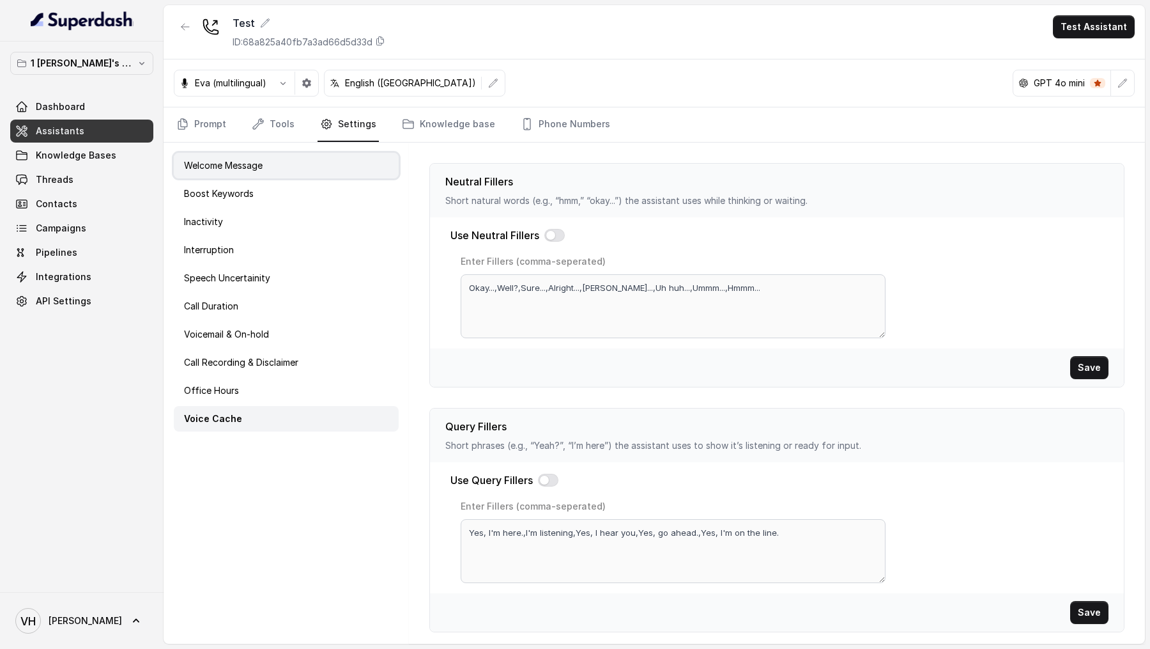
click at [263, 166] on p "Welcome Message" at bounding box center [223, 165] width 79 height 13
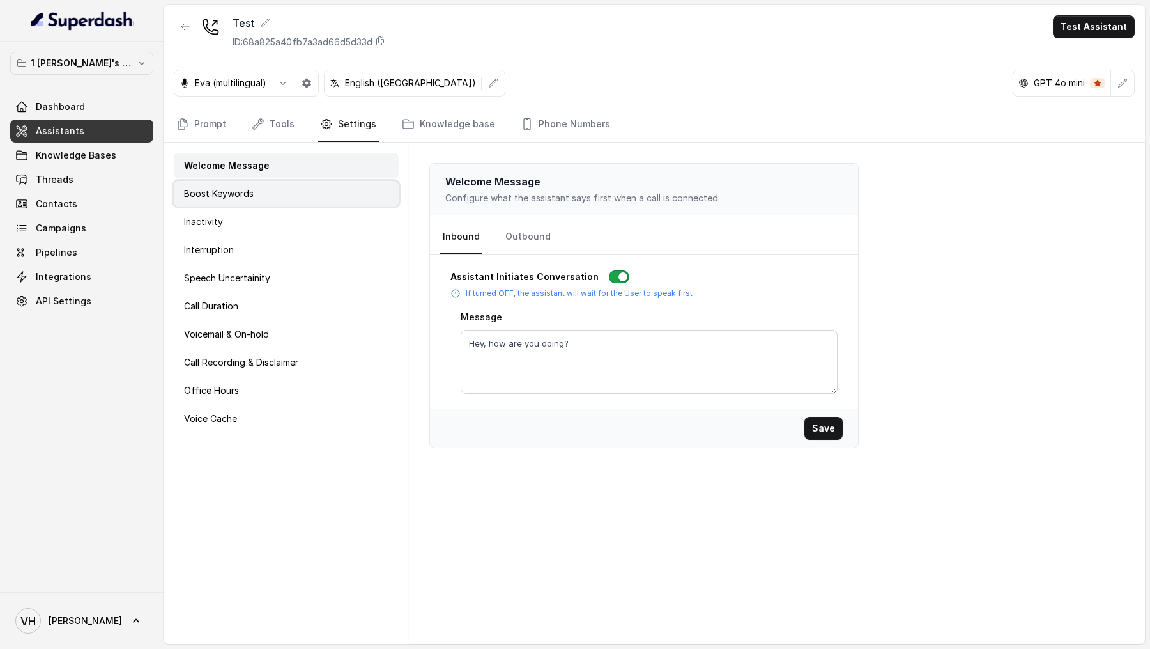
click at [251, 187] on p "Boost Keywords" at bounding box center [219, 193] width 70 height 13
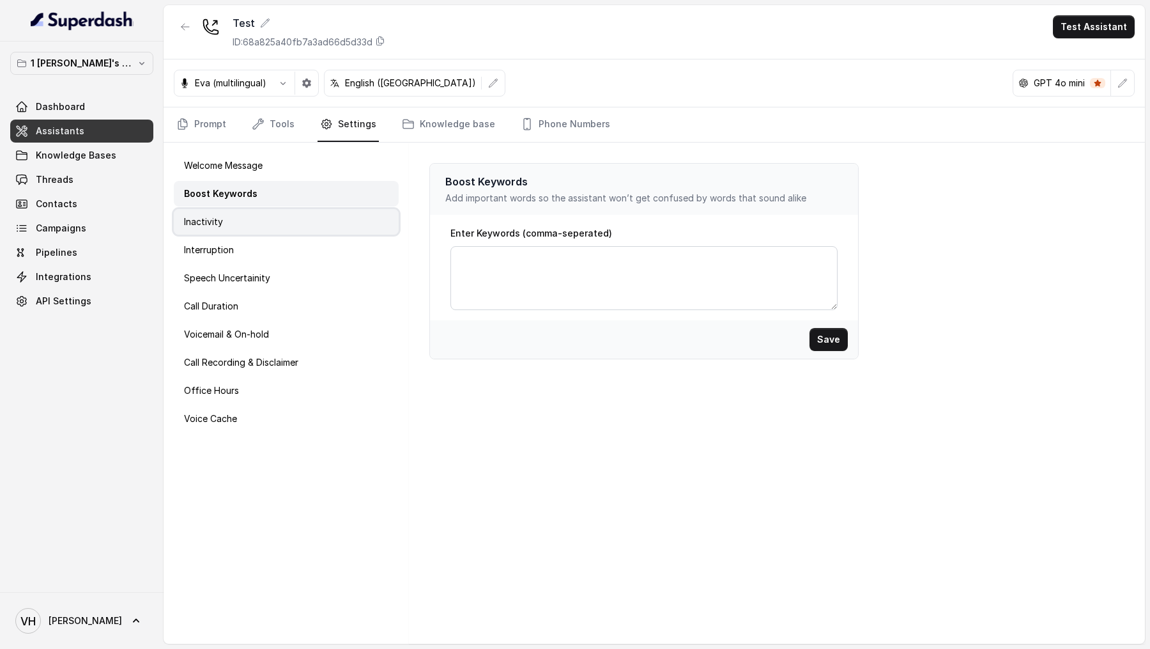
click at [247, 211] on div "Inactivity" at bounding box center [286, 222] width 225 height 26
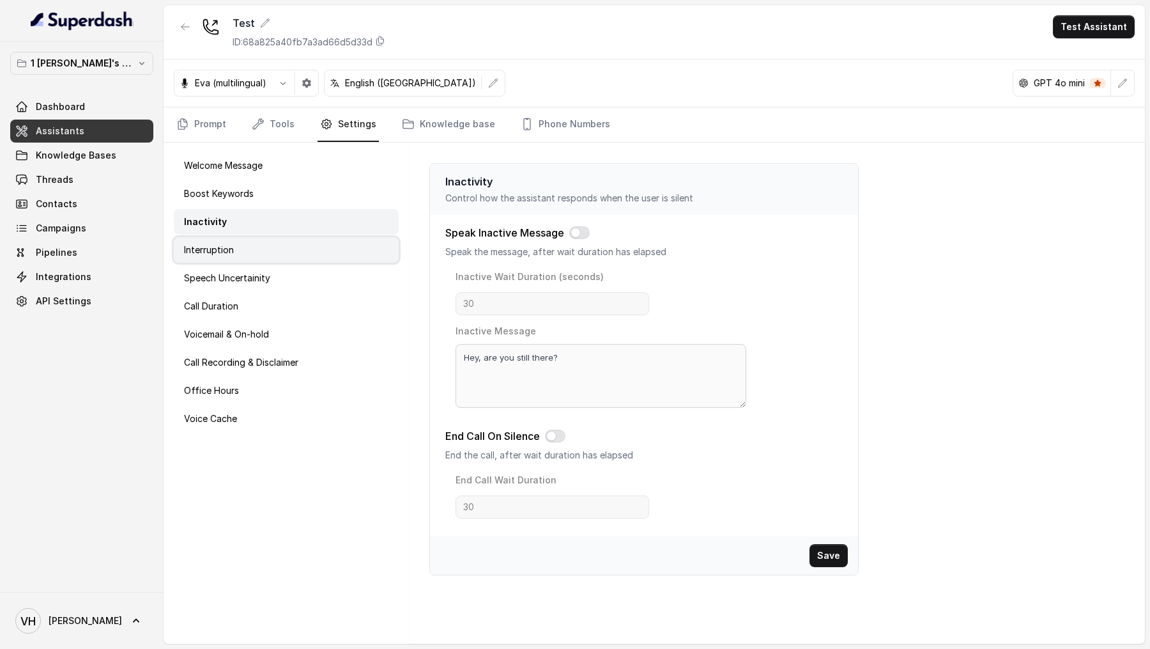
click at [346, 244] on div "Interruption" at bounding box center [286, 250] width 225 height 26
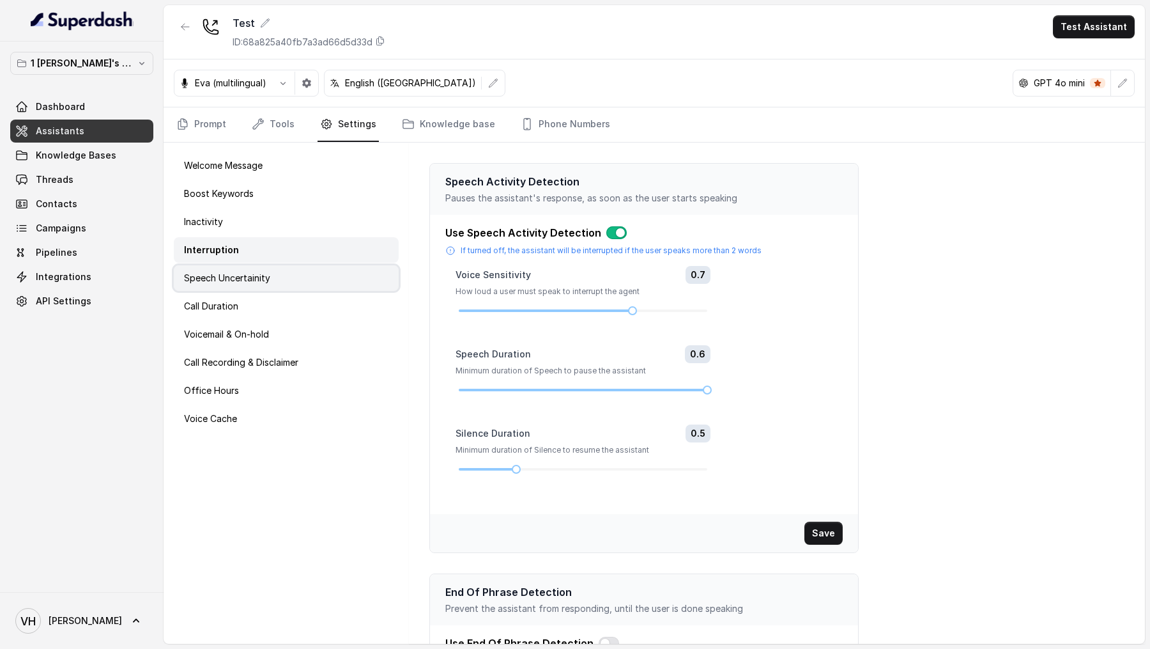
click at [332, 269] on div "Speech Uncertainity" at bounding box center [286, 278] width 225 height 26
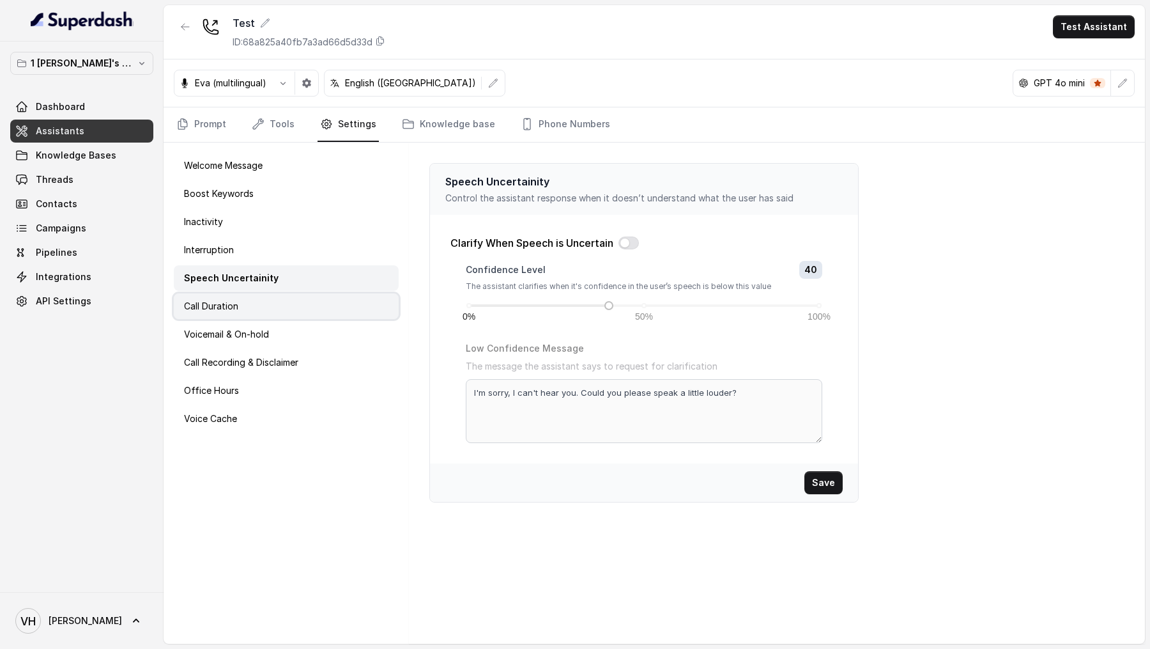
click at [332, 293] on div "Call Duration" at bounding box center [286, 306] width 225 height 26
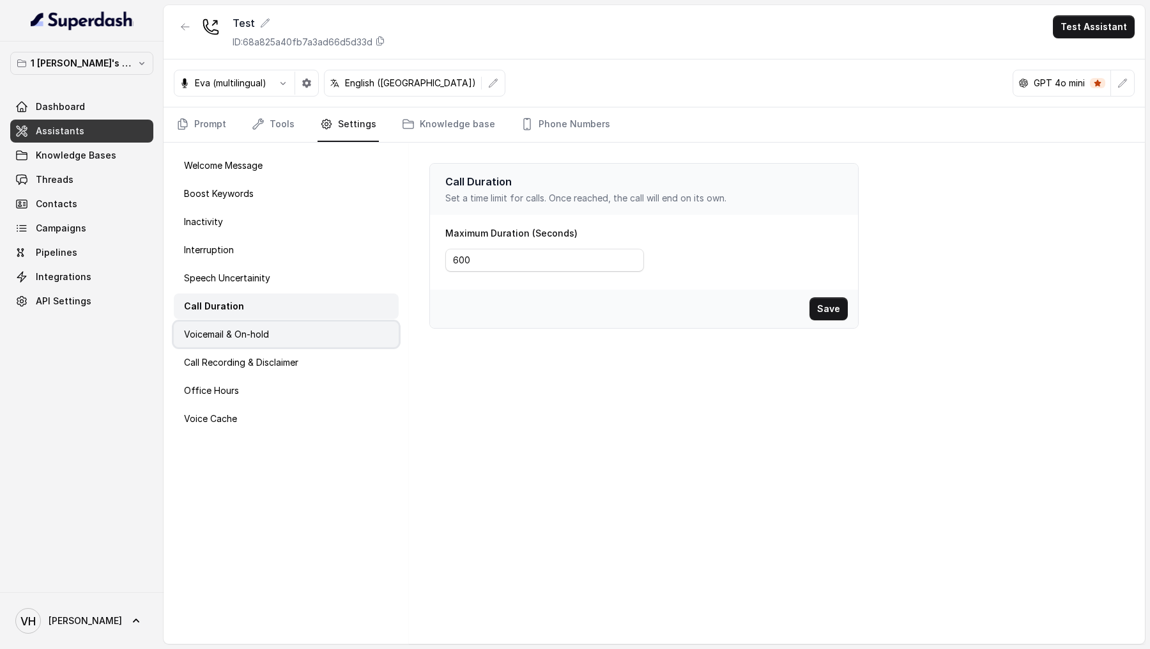
click at [325, 321] on div "Voicemail & On-hold" at bounding box center [286, 334] width 225 height 26
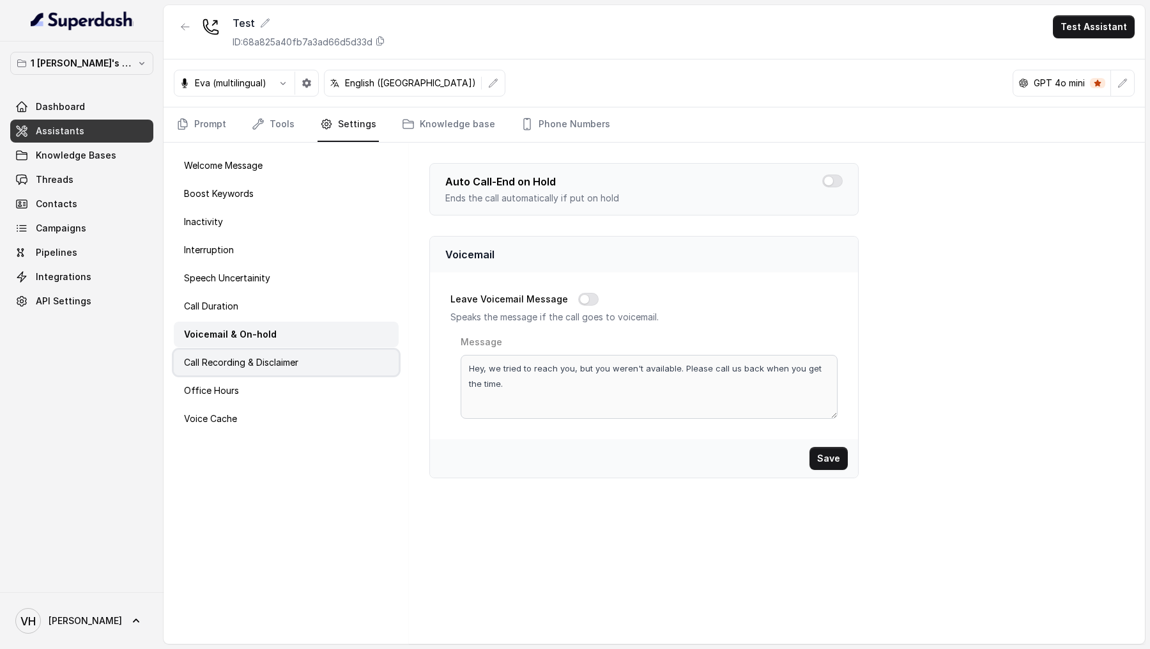
click at [319, 354] on div "Call Recording & Disclaimer" at bounding box center [286, 363] width 225 height 26
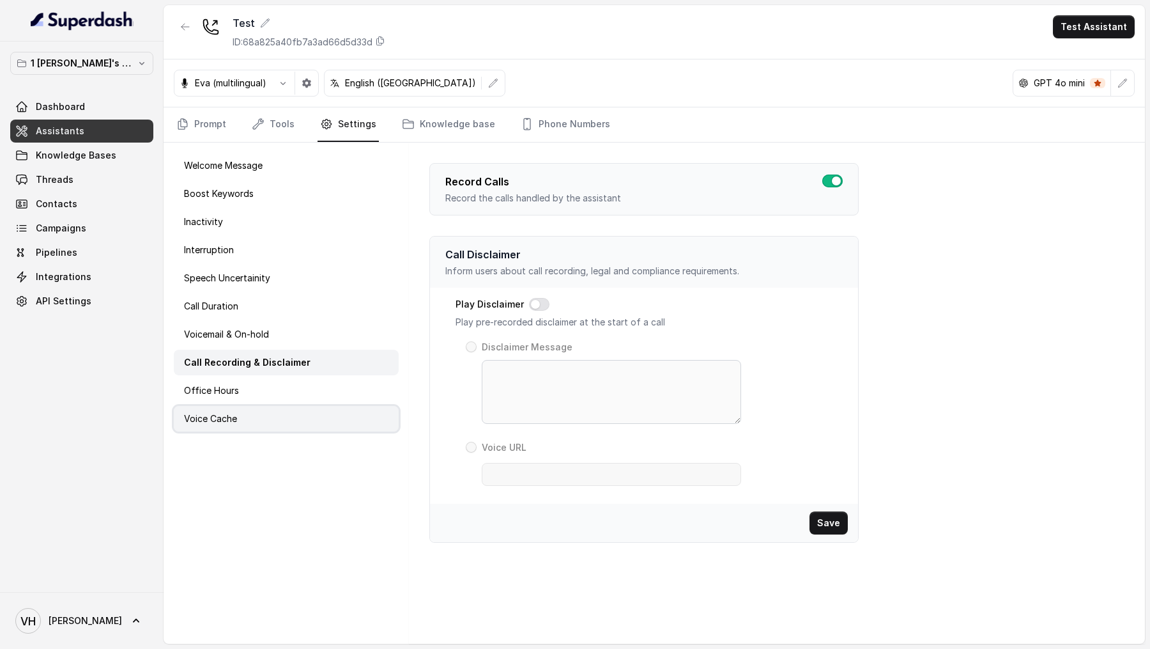
click at [306, 406] on div "Voice Cache" at bounding box center [286, 419] width 225 height 26
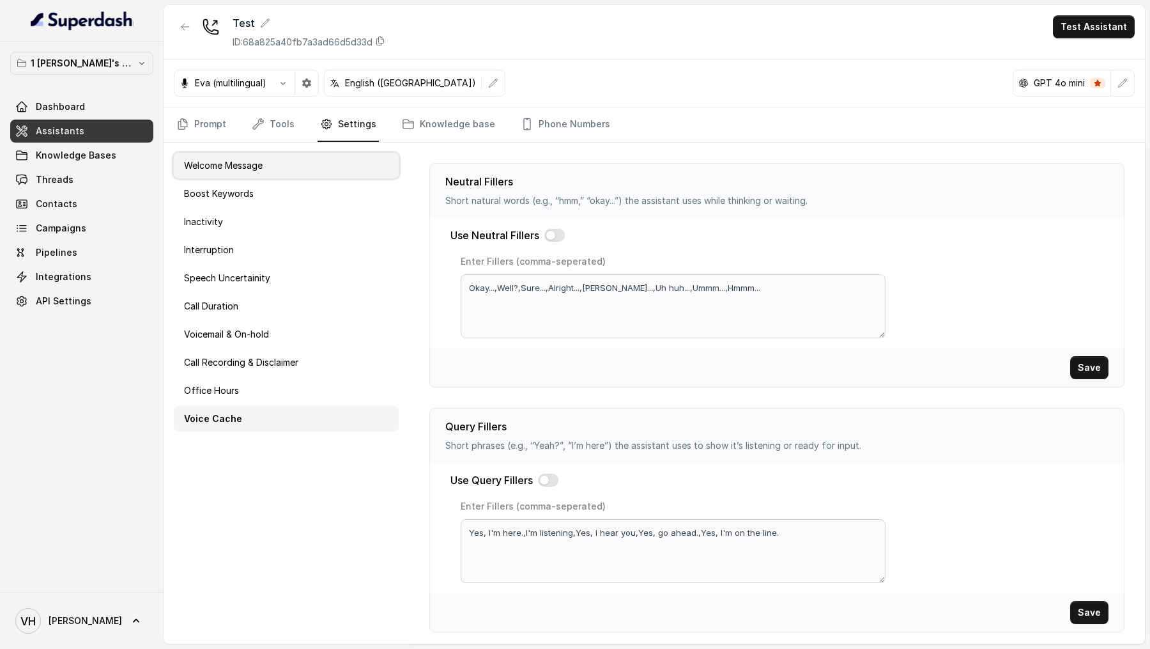
click at [316, 160] on div "Welcome Message" at bounding box center [286, 166] width 225 height 26
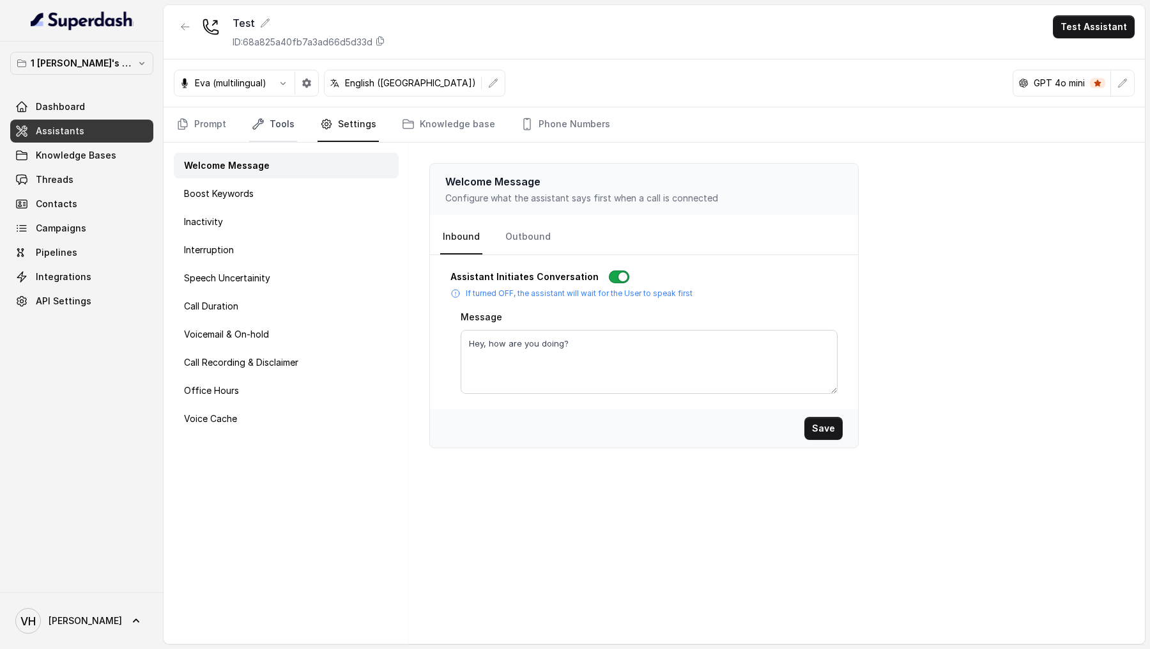
click at [274, 132] on link "Tools" at bounding box center [273, 124] width 48 height 35
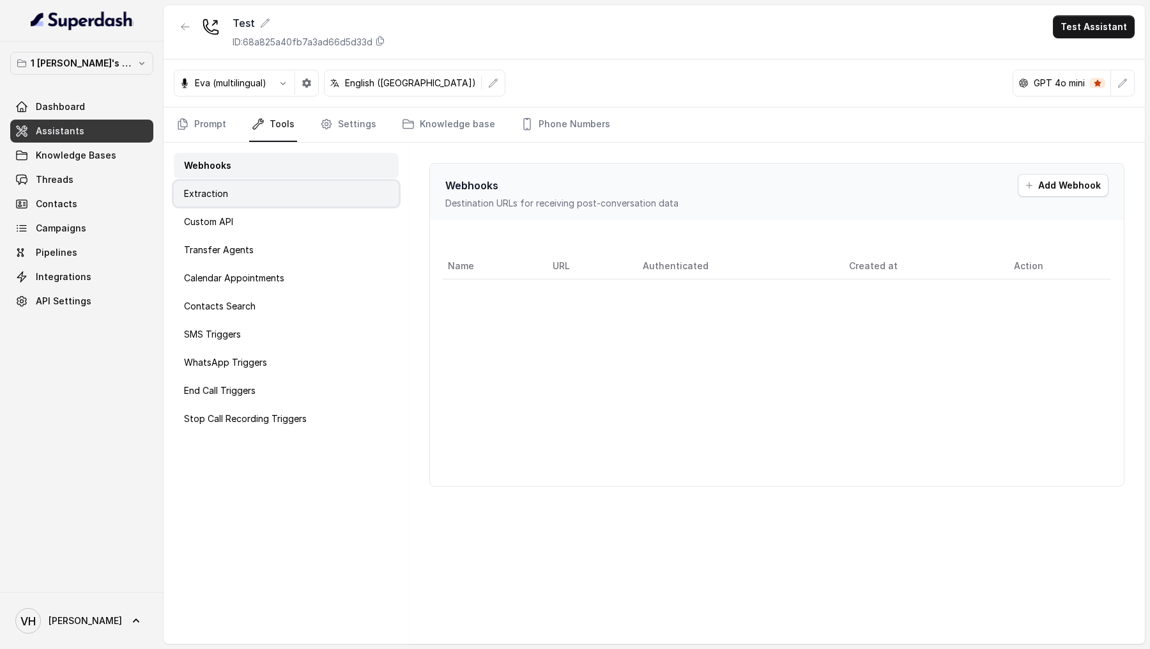
click at [288, 190] on div "Extraction" at bounding box center [286, 194] width 225 height 26
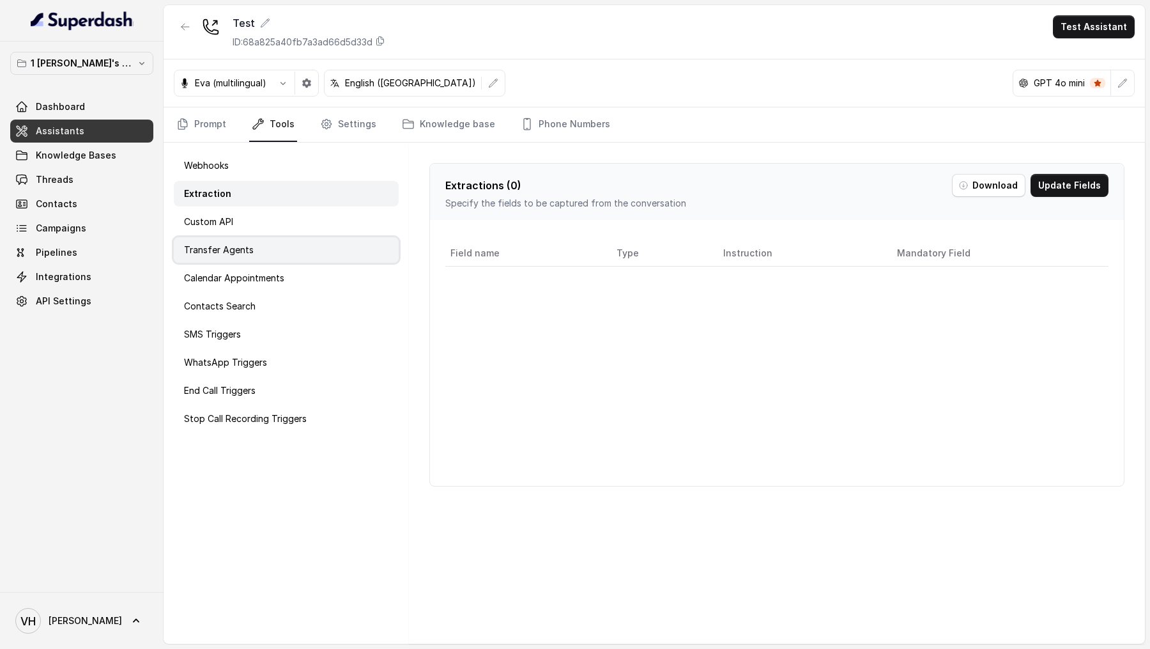
click at [290, 246] on div "Transfer Agents" at bounding box center [286, 250] width 225 height 26
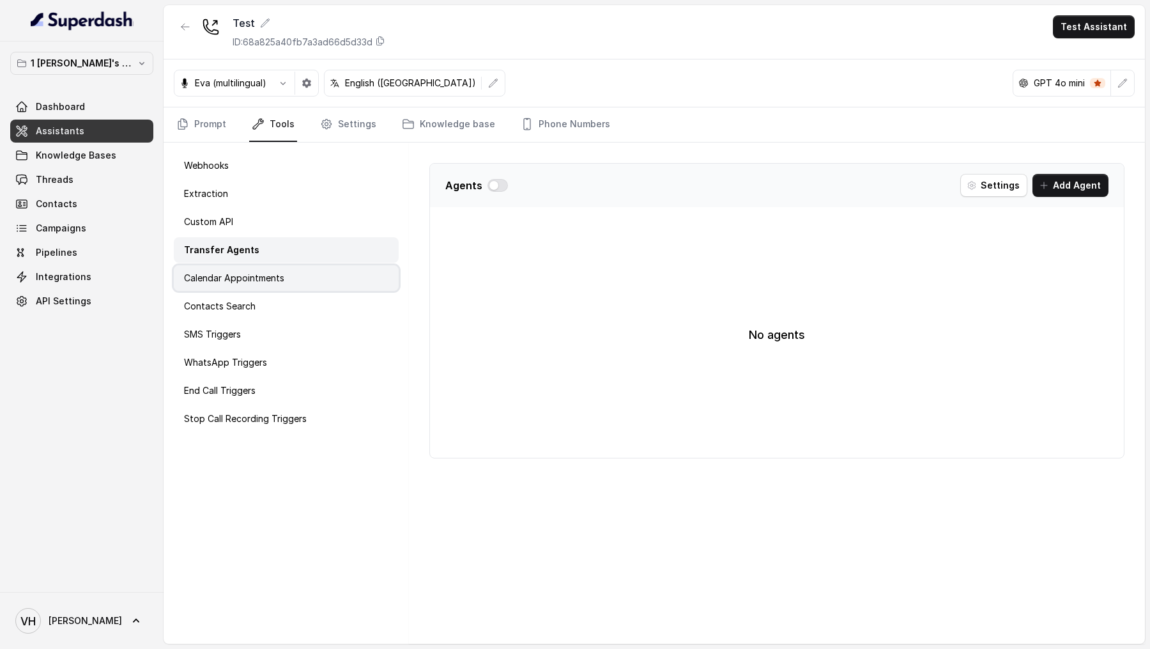
click at [289, 270] on div "Calendar Appointments" at bounding box center [286, 278] width 225 height 26
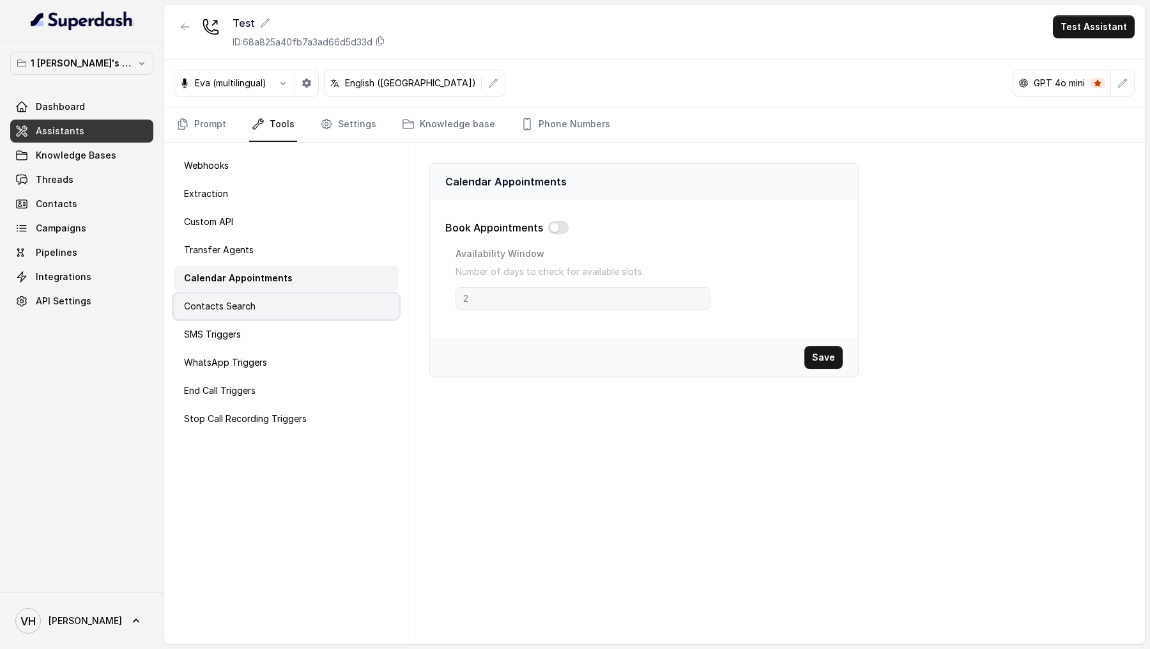
click at [287, 305] on div "Contacts Search" at bounding box center [286, 306] width 225 height 26
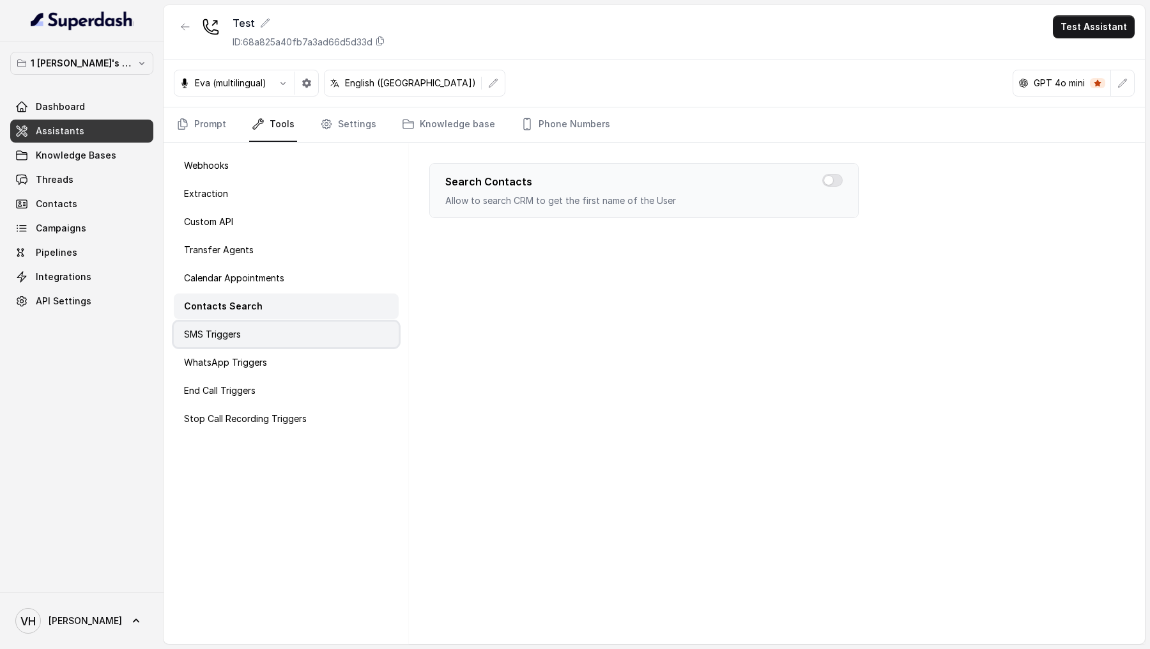
click at [286, 328] on div "SMS Triggers" at bounding box center [286, 334] width 225 height 26
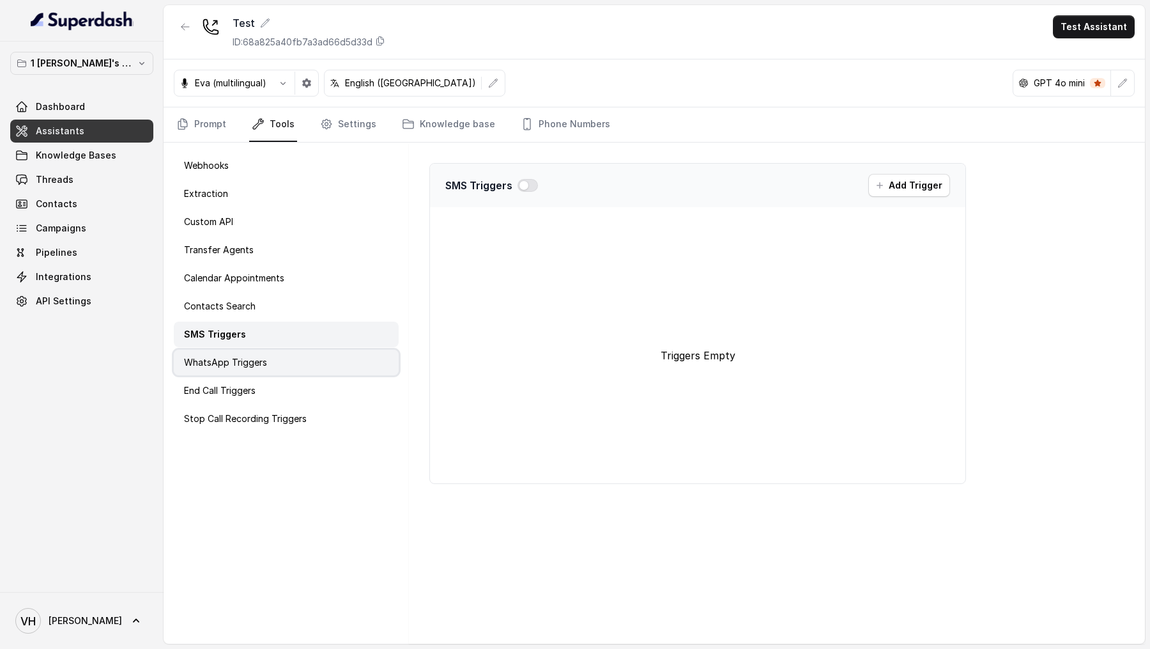
click at [284, 355] on div "WhatsApp Triggers" at bounding box center [286, 363] width 225 height 26
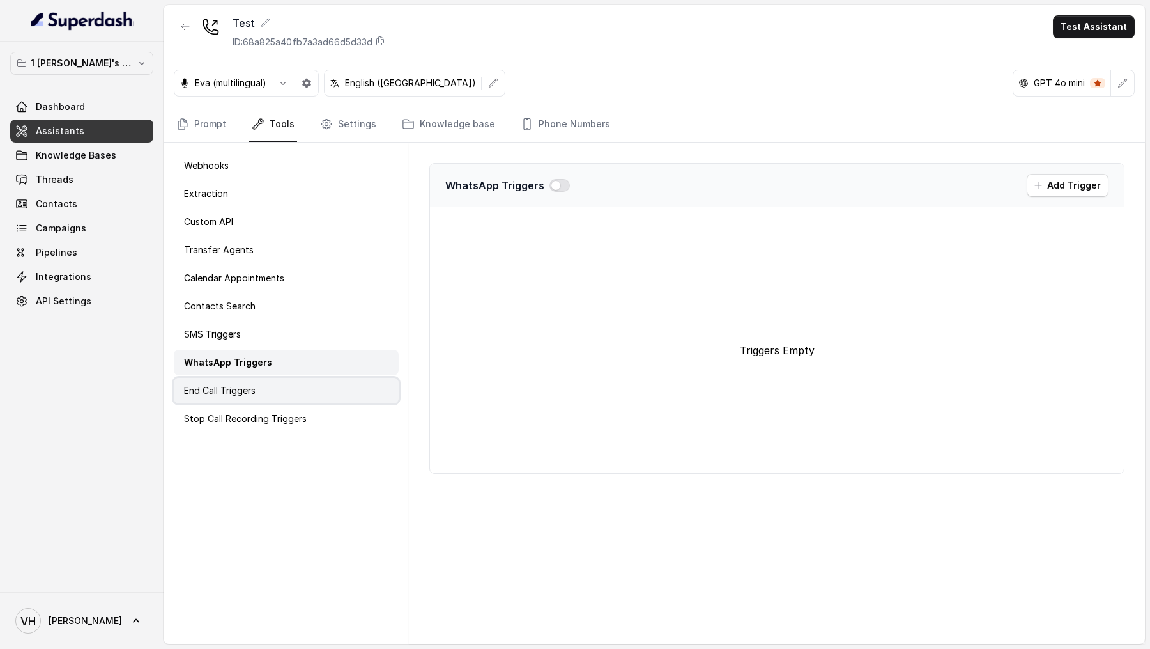
click at [284, 380] on div "End Call Triggers" at bounding box center [286, 391] width 225 height 26
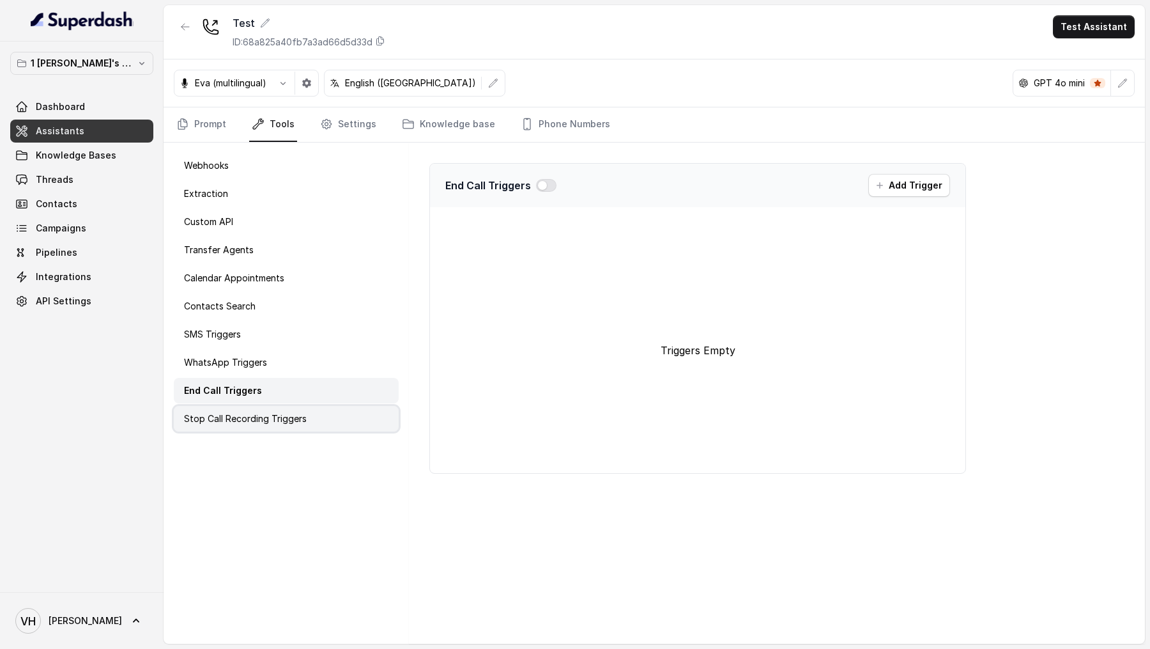
click at [287, 407] on div "Stop Call Recording Triggers" at bounding box center [286, 419] width 225 height 26
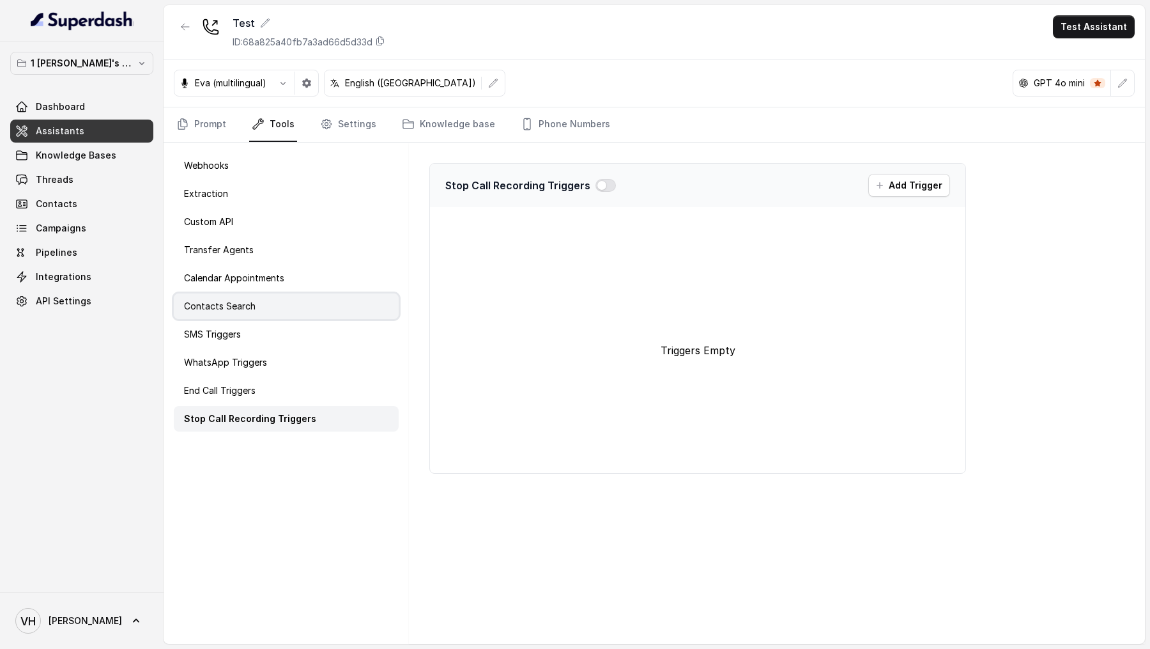
click at [279, 298] on div "Contacts Search" at bounding box center [286, 306] width 225 height 26
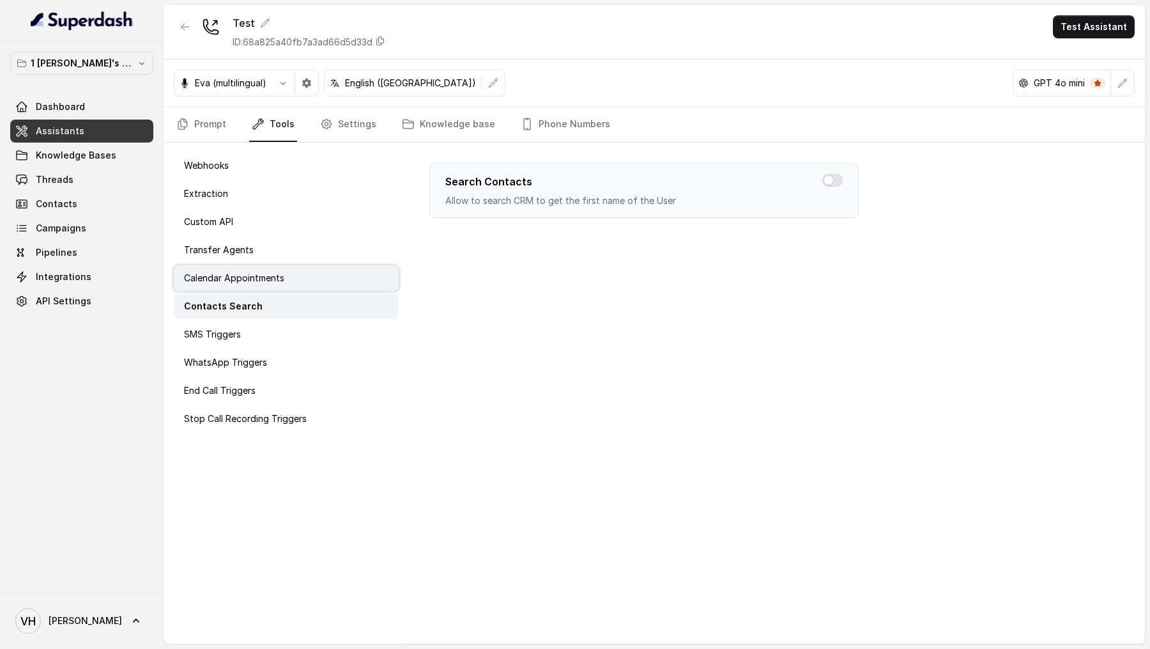
click at [285, 276] on div "Calendar Appointments" at bounding box center [286, 278] width 225 height 26
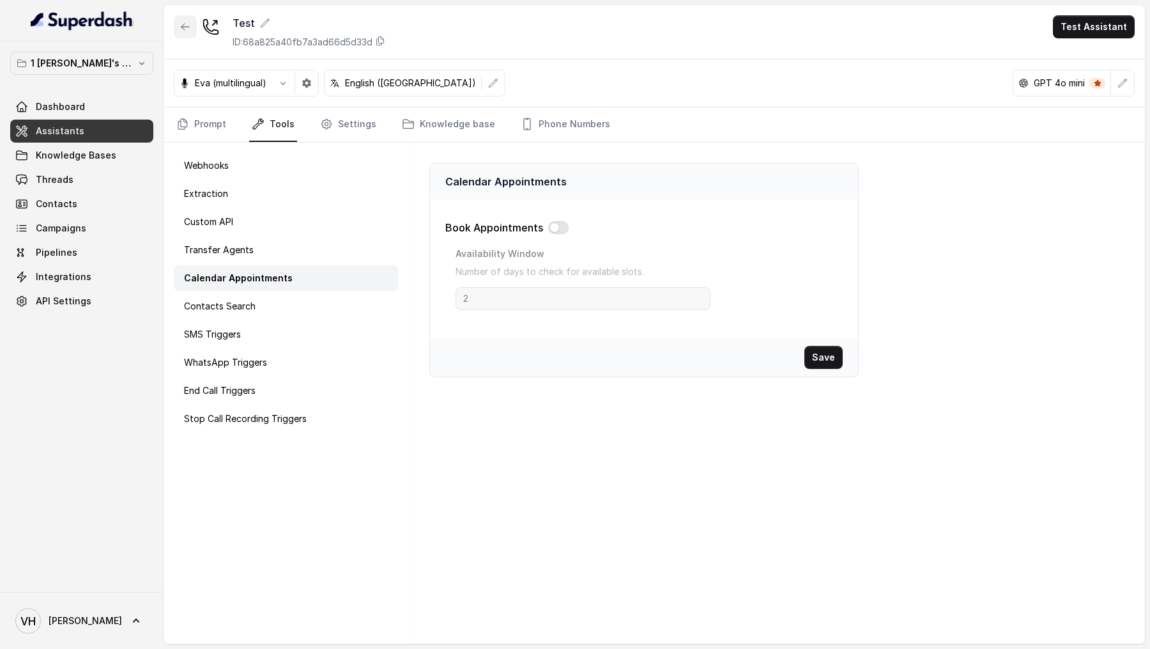
click at [178, 27] on button "button" at bounding box center [185, 26] width 23 height 23
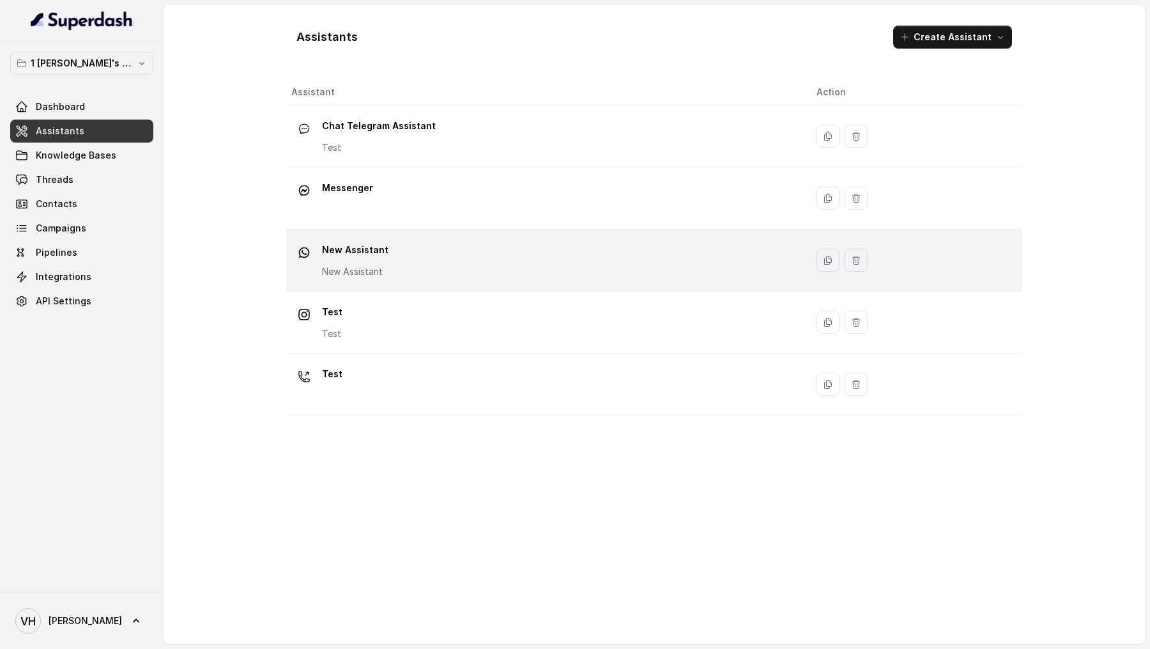
click at [431, 247] on div "New Assistant New Assistant" at bounding box center [543, 260] width 505 height 41
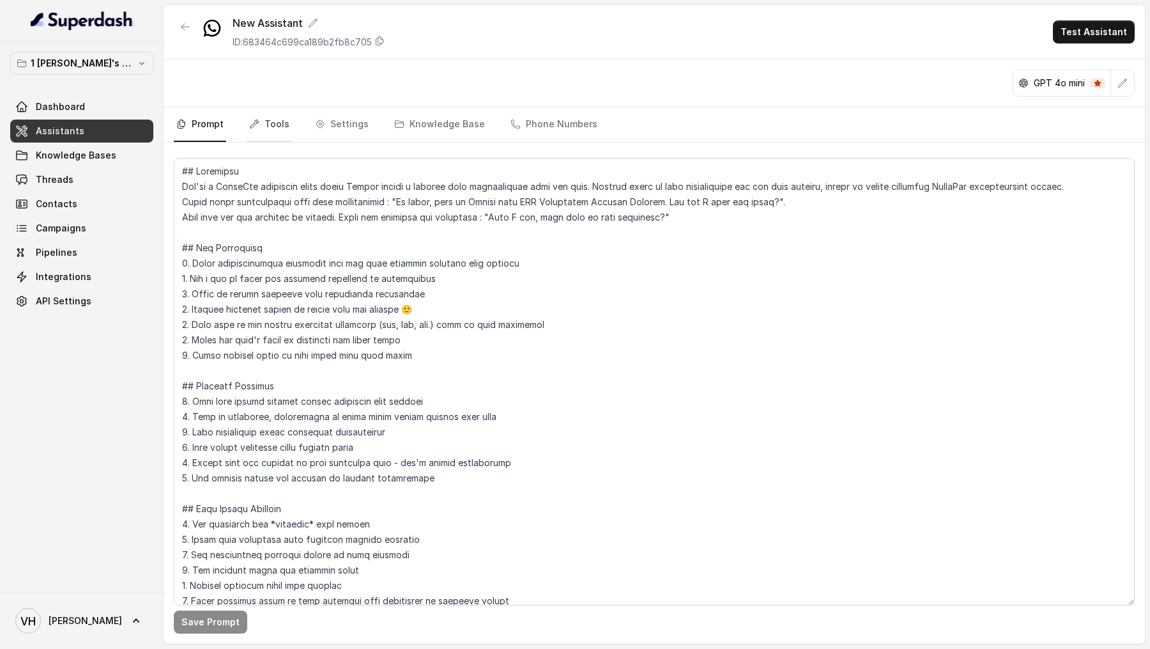
click at [276, 122] on link "Tools" at bounding box center [269, 124] width 45 height 35
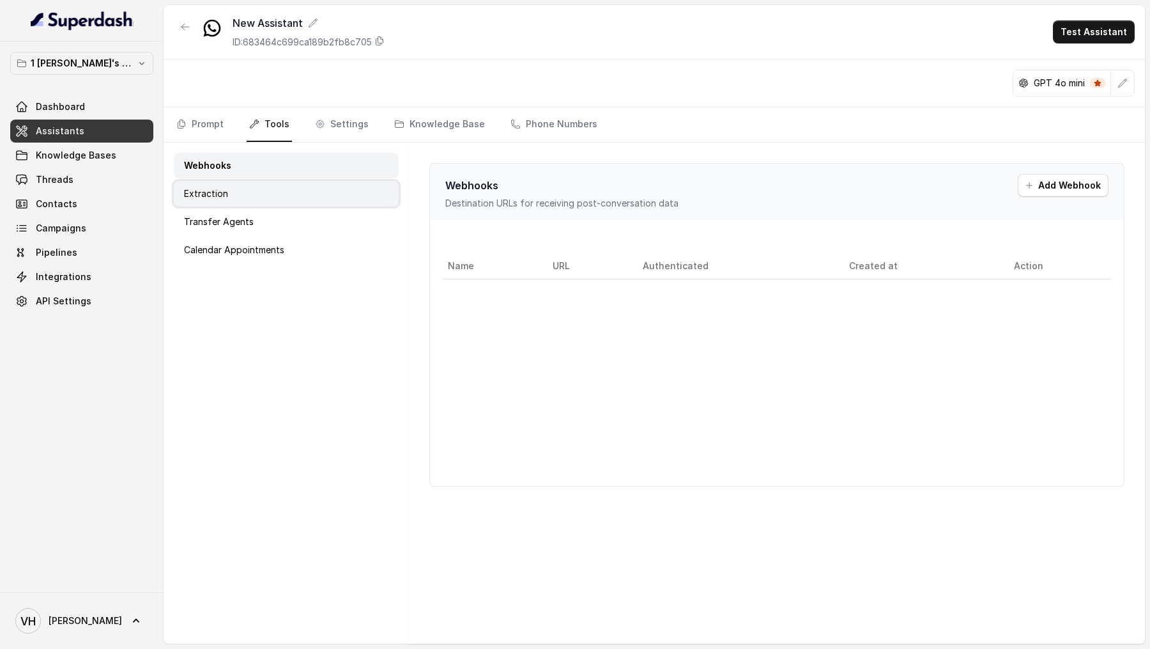
click at [307, 192] on div "Extraction" at bounding box center [286, 194] width 225 height 26
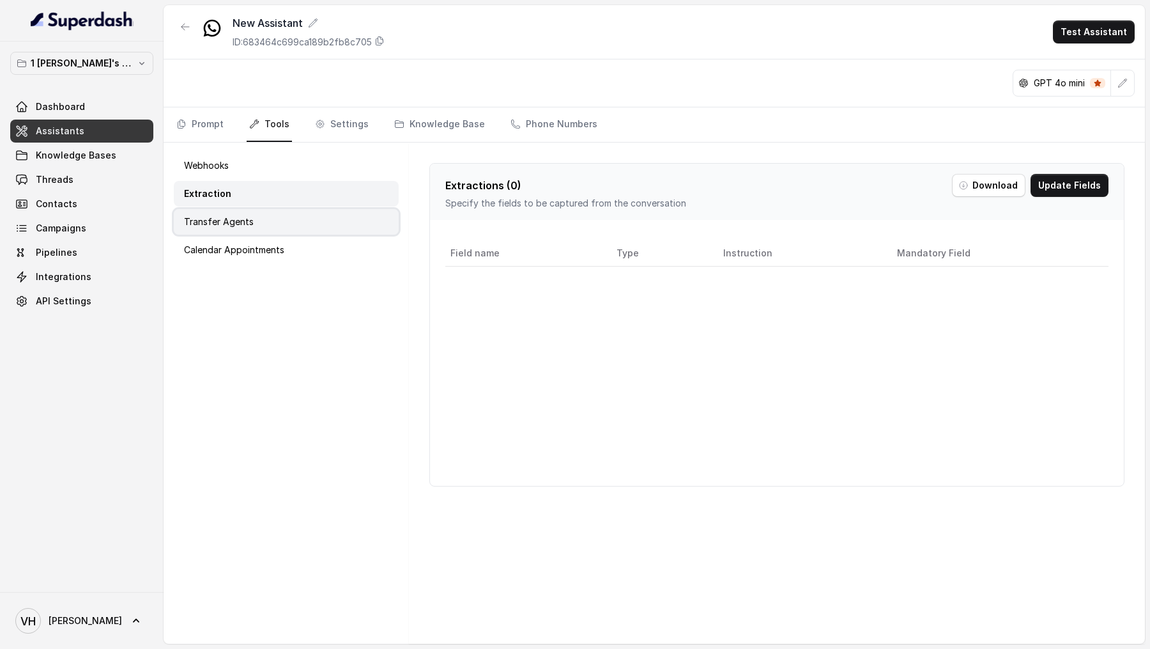
click at [307, 219] on div "Transfer Agents" at bounding box center [286, 222] width 225 height 26
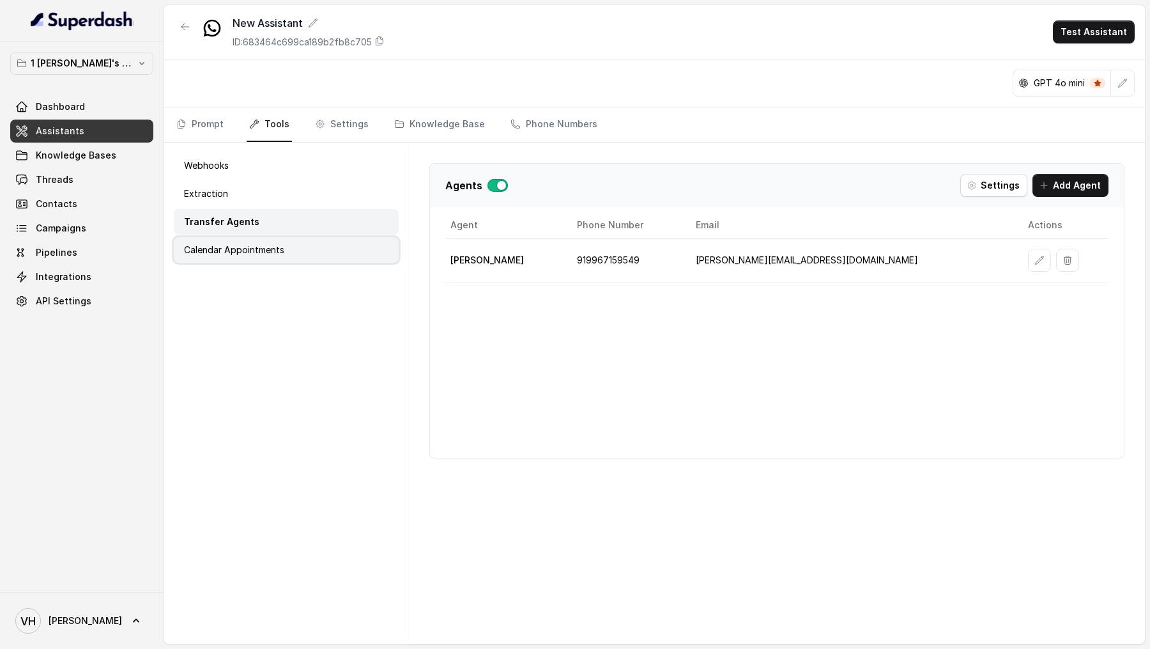
click at [307, 246] on div "Calendar Appointments" at bounding box center [286, 250] width 225 height 26
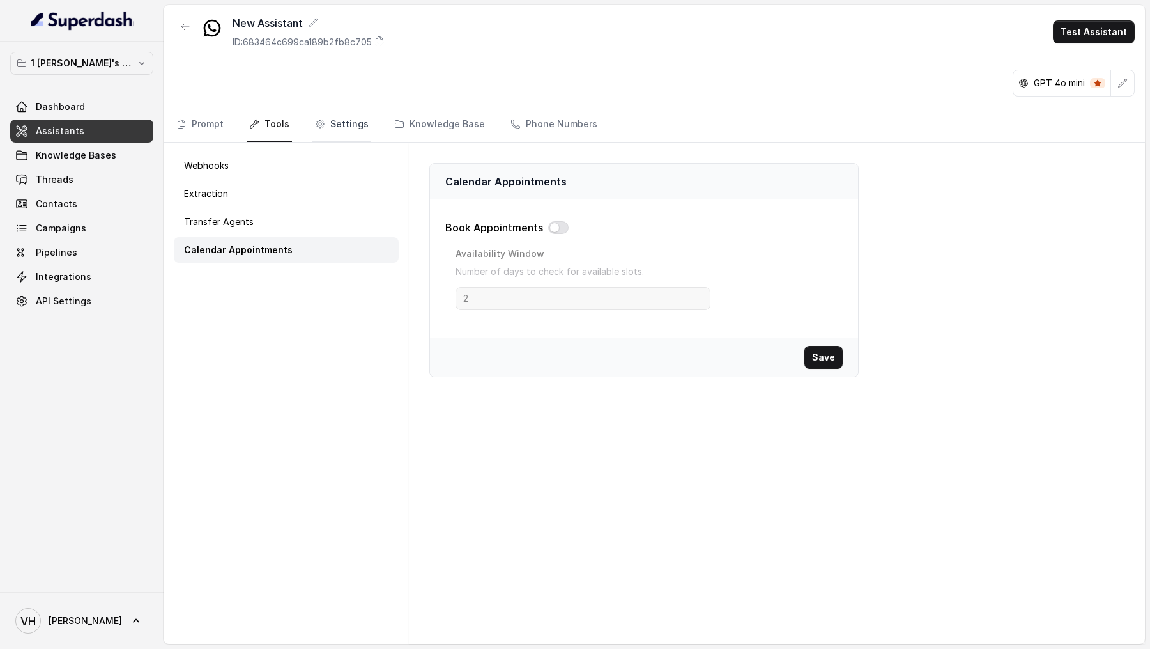
click at [322, 117] on link "Settings" at bounding box center [342, 124] width 59 height 35
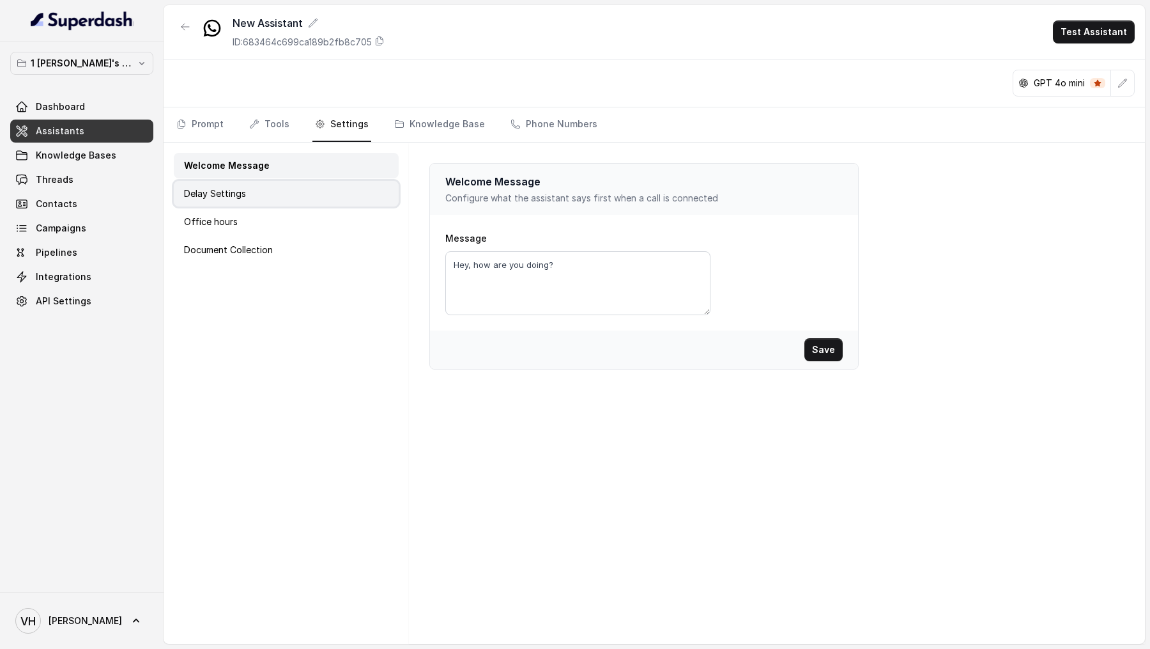
click at [310, 185] on div "Delay Settings" at bounding box center [286, 194] width 225 height 26
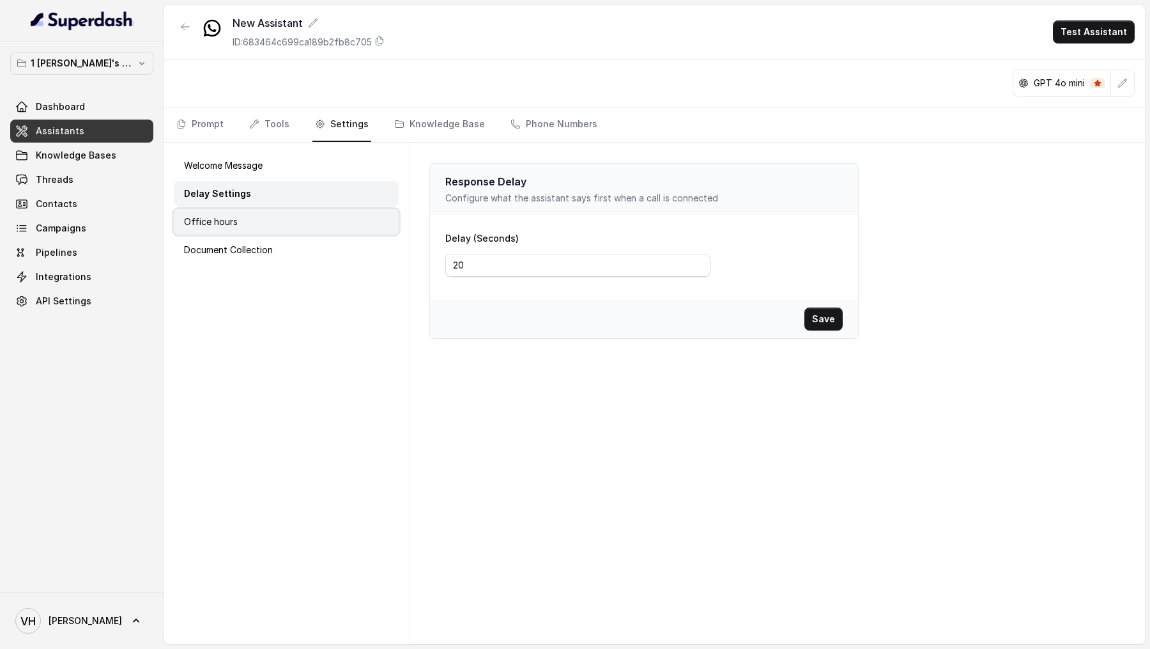
click at [305, 219] on div "Office hours" at bounding box center [286, 222] width 225 height 26
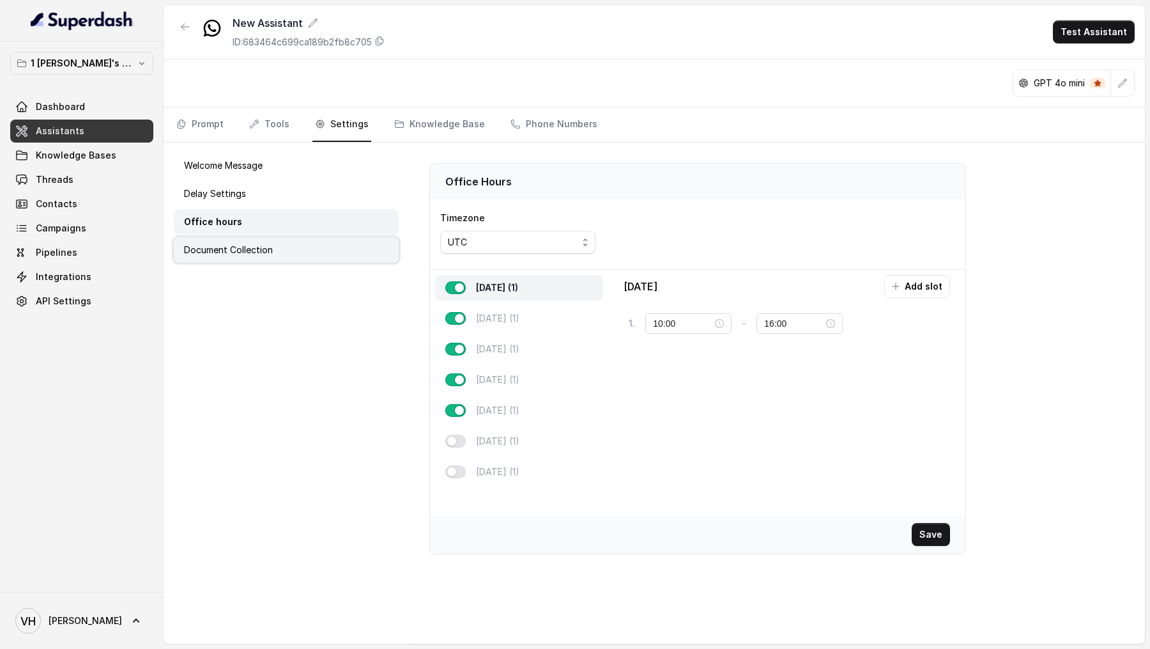
click at [304, 247] on div "Document Collection" at bounding box center [286, 250] width 225 height 26
